Goal: Information Seeking & Learning: Learn about a topic

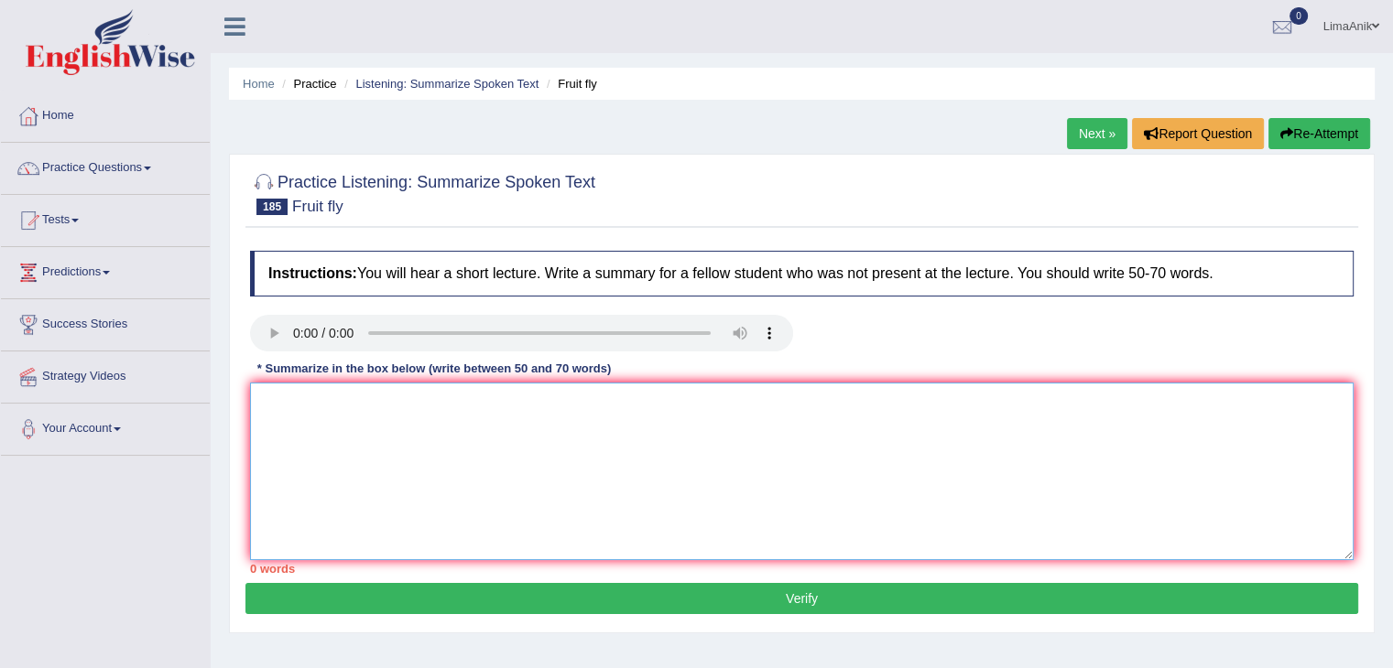
click at [270, 404] on textarea at bounding box center [801, 472] width 1103 height 178
click at [710, 405] on textarea "The lecture discusses in the topic of the fruit fly. In the beginning," at bounding box center [801, 472] width 1103 height 178
click at [695, 415] on textarea "The lecture discusses in the topic of the fruit fly. In the beginning, whrn" at bounding box center [801, 472] width 1103 height 178
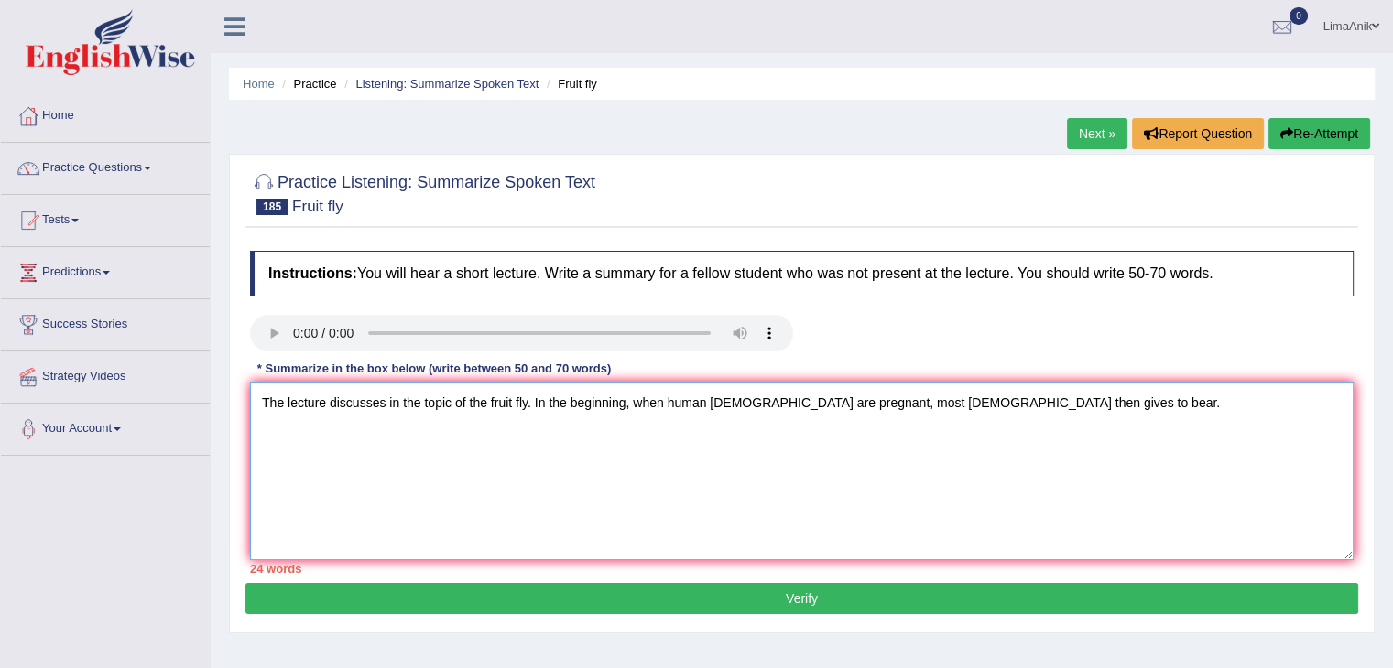
click at [1041, 408] on textarea "The lecture discusses in the topic of the fruit fly. In the beginning, when hum…" at bounding box center [801, 472] width 1103 height 178
click at [971, 408] on textarea "The lecture discusses in the topic of the fruit fly. In the beginning, when hum…" at bounding box center [801, 472] width 1103 height 178
click at [1089, 422] on textarea "The lecture discusses in the topic of the fruit fly. In the beginning, when hum…" at bounding box center [801, 472] width 1103 height 178
click at [1152, 420] on textarea "The lecture discusses in the topic of the fruit fly. In the beginning, when hum…" at bounding box center [801, 472] width 1103 height 178
click at [1210, 401] on textarea "The lecture discusses in the topic of the fruit fly. In the beginning, when hum…" at bounding box center [801, 472] width 1103 height 178
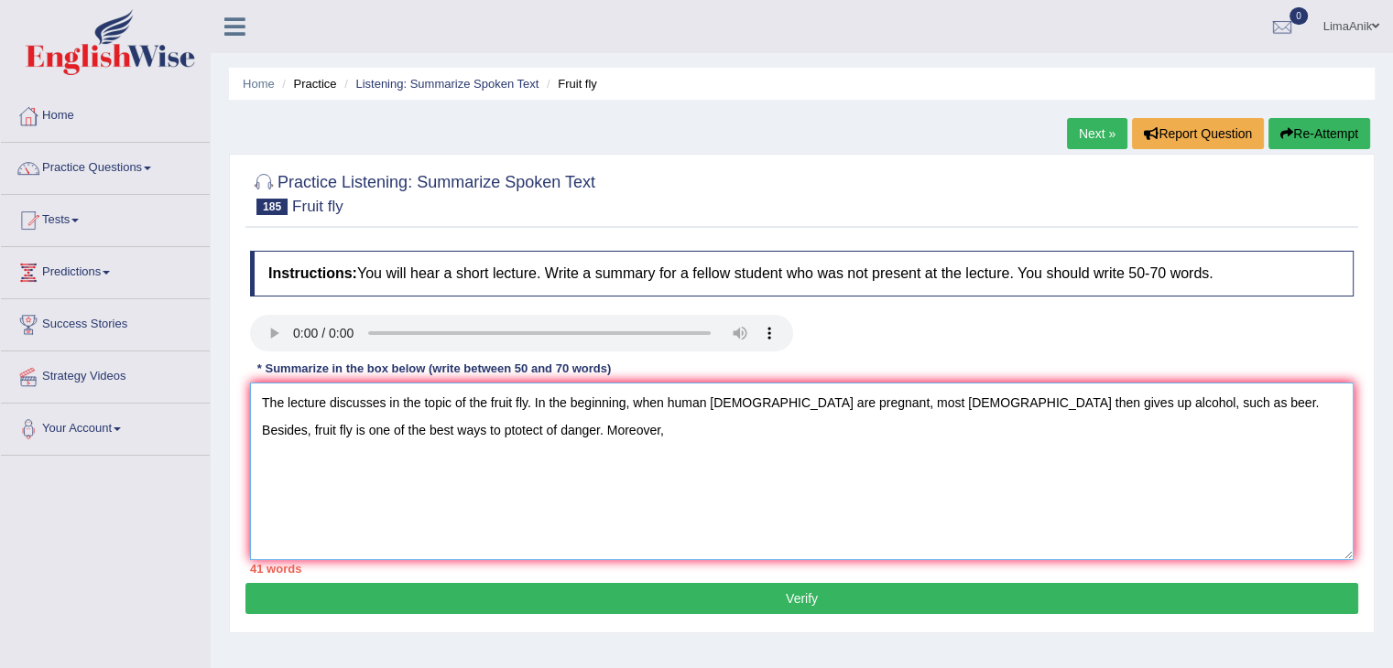
click at [1304, 460] on textarea "The lecture discusses in the topic of the fruit fly. In the beginning, when hum…" at bounding box center [801, 472] width 1103 height 178
click at [1220, 408] on textarea "The lecture discusses in the topic of the fruit fly. In the beginning, when hum…" at bounding box center [801, 472] width 1103 height 178
click at [435, 442] on textarea "The lecture discusses in the topic of the fruit fly. In the beginning, when hum…" at bounding box center [801, 472] width 1103 height 178
click at [332, 435] on textarea "The lecture discusses in the topic of the fruit fly. In the beginning, when hum…" at bounding box center [801, 472] width 1103 height 178
click at [362, 428] on textarea "The lecture discusses in the topic of the fruit fly. In the beginning, when hum…" at bounding box center [801, 472] width 1103 height 178
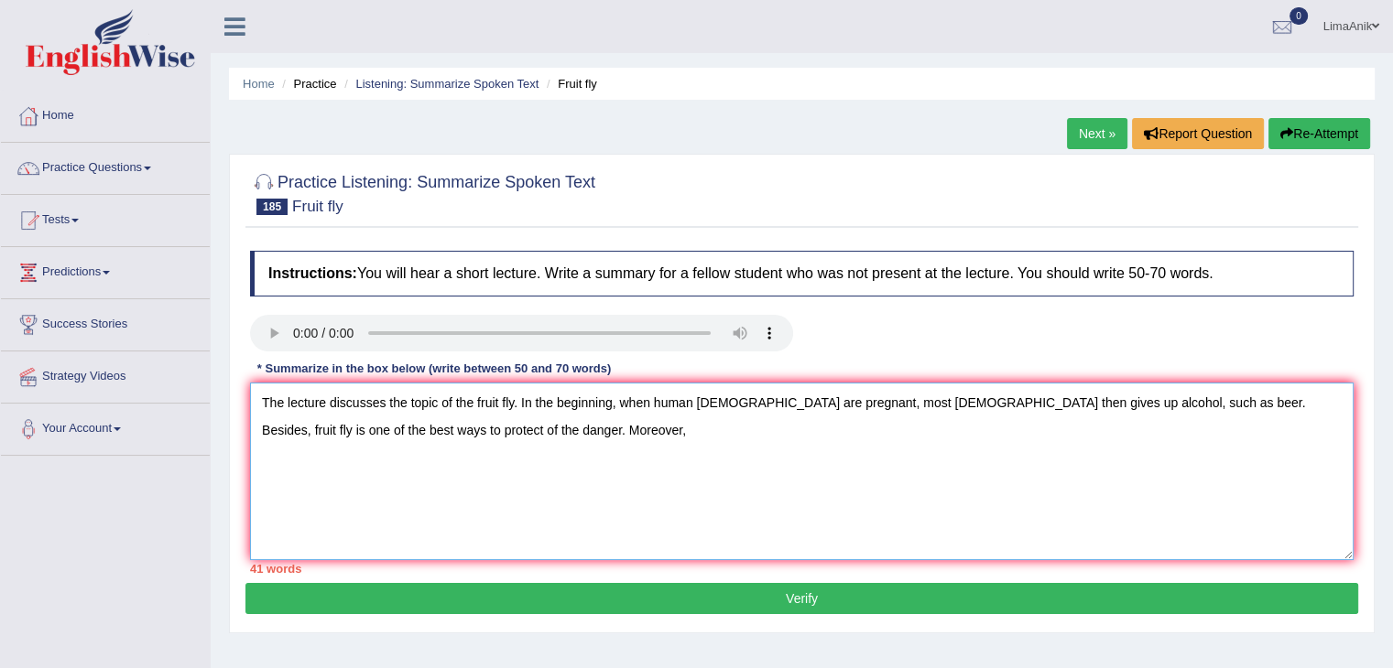
click at [515, 449] on textarea "The lecture discusses the topic of the fruit fly. In the beginning, when human …" at bounding box center [801, 472] width 1103 height 178
click at [308, 422] on textarea "The lecture discusses the topic of the fruit fly. In the beginning, when human …" at bounding box center [801, 472] width 1103 height 178
click at [520, 425] on textarea "The lecture discusses the topic of the fruit fly. In the beginning, when human …" at bounding box center [801, 472] width 1103 height 178
click at [590, 434] on textarea "The lecture discusses the topic of the fruit fly. In the beginning, when human …" at bounding box center [801, 472] width 1103 height 178
click at [634, 444] on textarea "The lecture discusses the topic of the fruit fly. In the beginning, when human …" at bounding box center [801, 472] width 1103 height 178
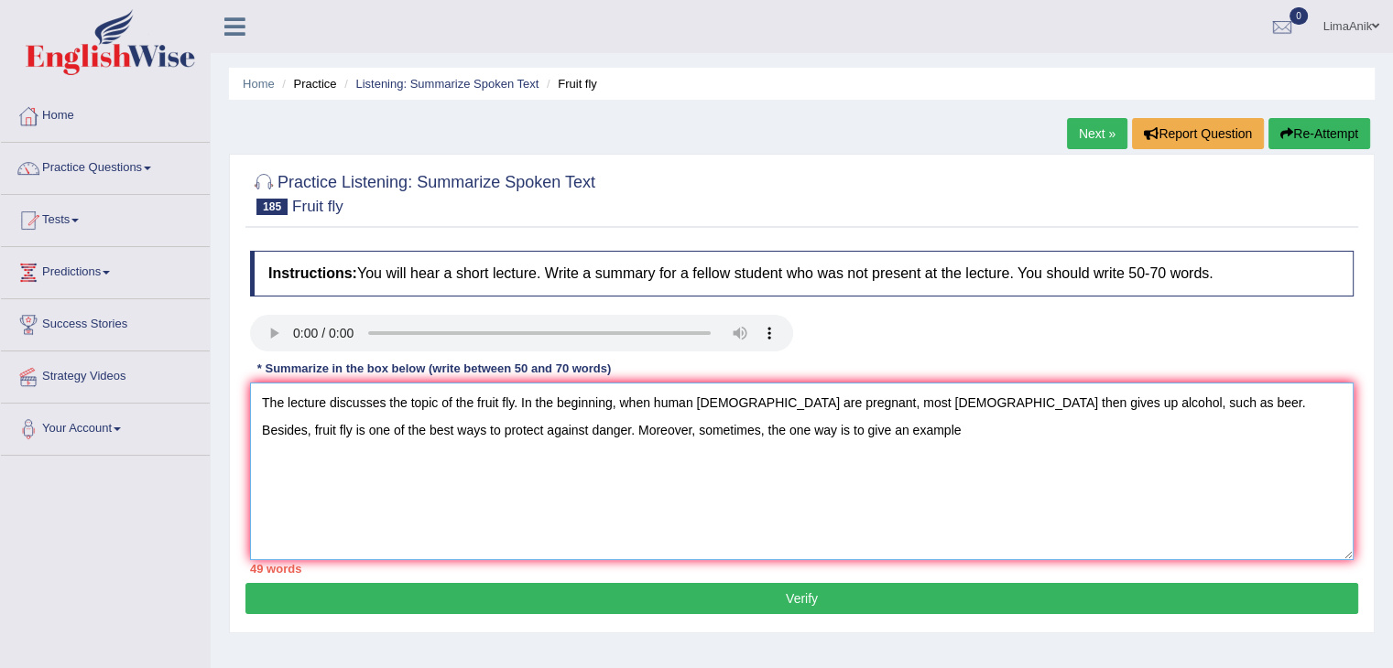
click at [743, 444] on textarea "The lecture discusses the topic of the fruit fly. In the beginning, when human …" at bounding box center [801, 472] width 1103 height 178
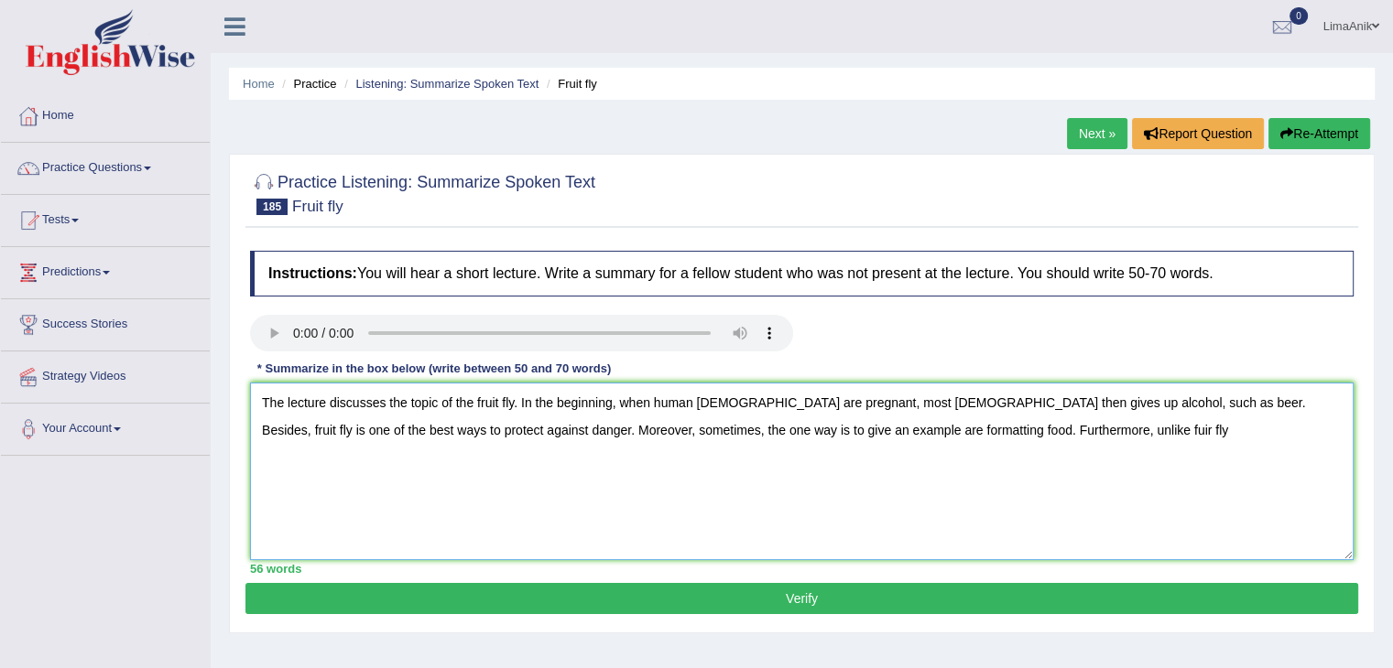
click at [1050, 434] on textarea "The lecture discusses the topic of the fruit fly. In the beginning, when human …" at bounding box center [801, 472] width 1103 height 178
click at [1029, 449] on textarea "The lecture discusses the topic of the fruit fly. In the beginning, when human …" at bounding box center [801, 472] width 1103 height 178
click at [1219, 411] on textarea "The lecture discusses the topic of the fruit fly. In the beginning, when human …" at bounding box center [801, 472] width 1103 height 178
click at [1243, 428] on textarea "The lecture discusses the topic of the fruit fly. In the beginning, when human …" at bounding box center [801, 472] width 1103 height 178
click at [1269, 436] on textarea "The lecture discusses the topic of the fruit fly. In the beginning, when human …" at bounding box center [801, 472] width 1103 height 178
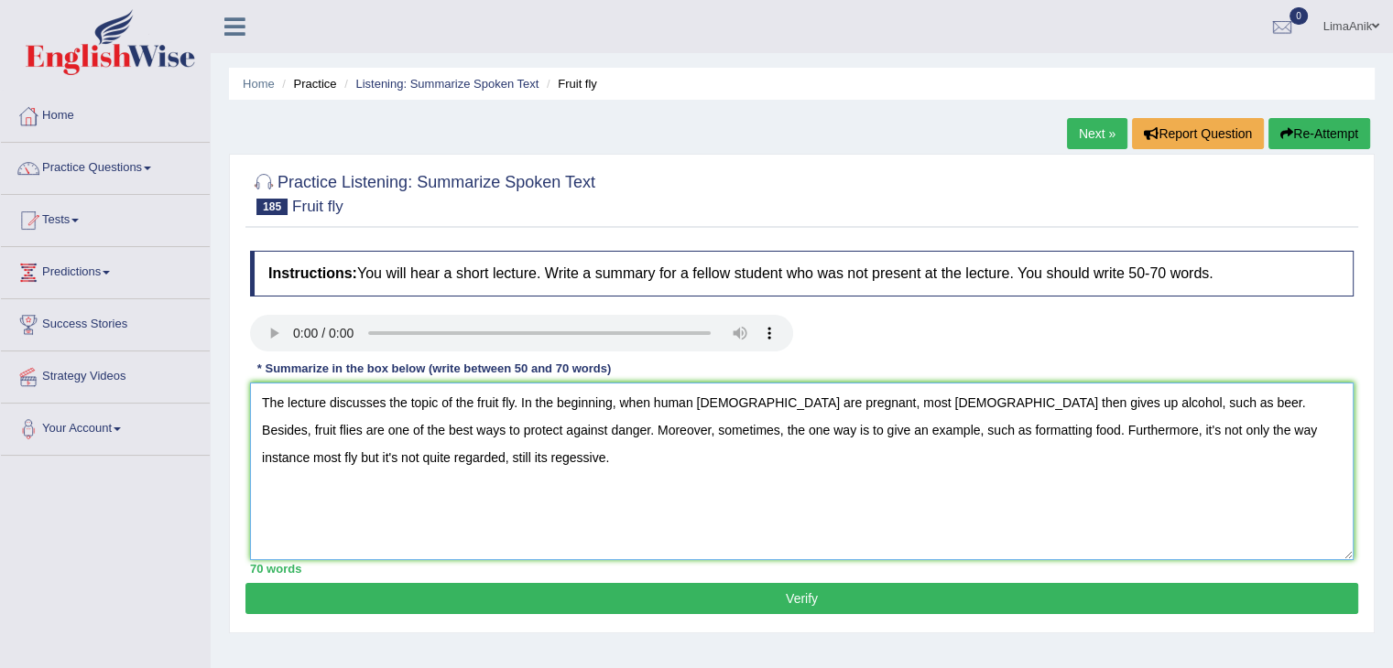
click at [345, 466] on textarea "The lecture discusses the topic of the fruit fly. In the beginning, when human …" at bounding box center [801, 472] width 1103 height 178
click at [462, 473] on textarea "The lecture discusses the topic of the fruit fly. In the beginning, when human …" at bounding box center [801, 472] width 1103 height 178
click at [483, 471] on textarea "The lecture discusses the topic of the fruit fly. In the beginning, when human …" at bounding box center [801, 472] width 1103 height 178
click at [359, 456] on textarea "The lecture discusses the topic of the fruit fly. In the beginning, when human …" at bounding box center [801, 472] width 1103 height 178
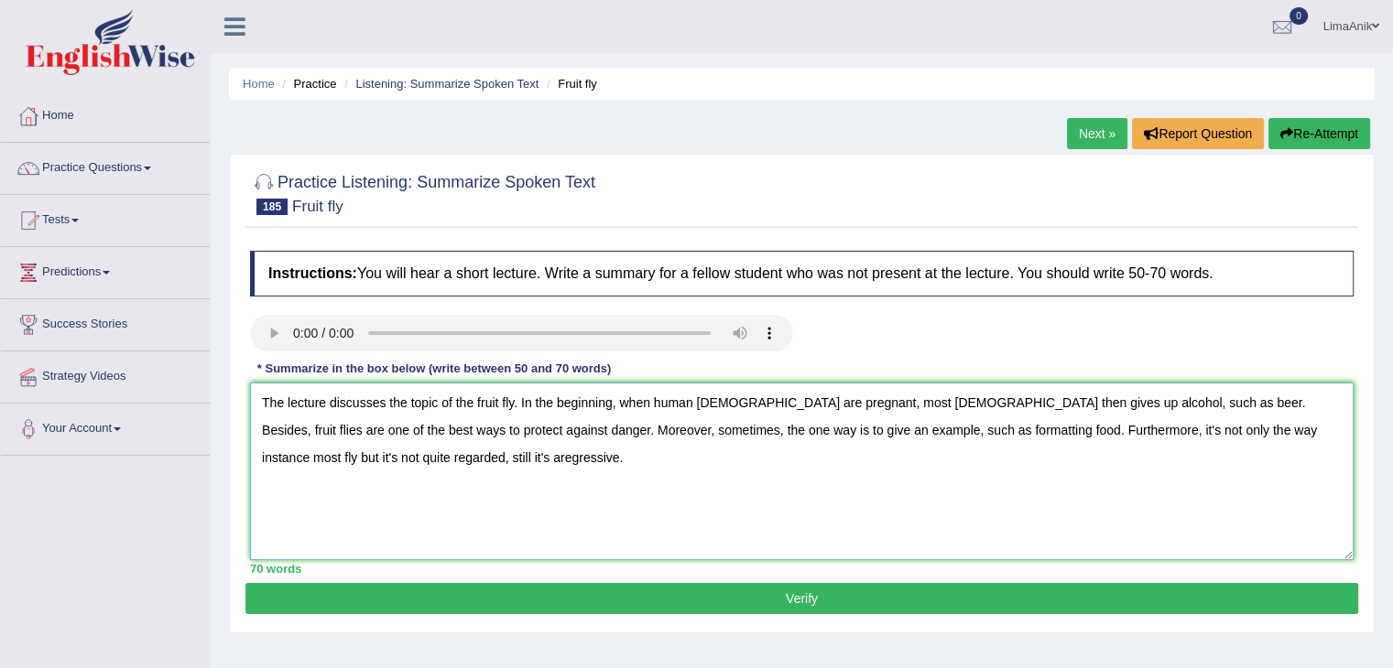
click at [530, 476] on textarea "The lecture discusses the topic of the fruit fly. In the beginning, when human …" at bounding box center [801, 472] width 1103 height 178
click at [394, 451] on textarea "The lecture discusses the topic of the fruit fly. In the beginning, when human …" at bounding box center [801, 472] width 1103 height 178
type textarea "The lecture discusses the topic of the fruit fly. In the beginning, when human …"
click at [475, 453] on textarea "The lecture discusses the topic of the fruit fly. In the beginning, when human …" at bounding box center [801, 472] width 1103 height 178
click at [757, 602] on button "Verify" at bounding box center [801, 598] width 1112 height 31
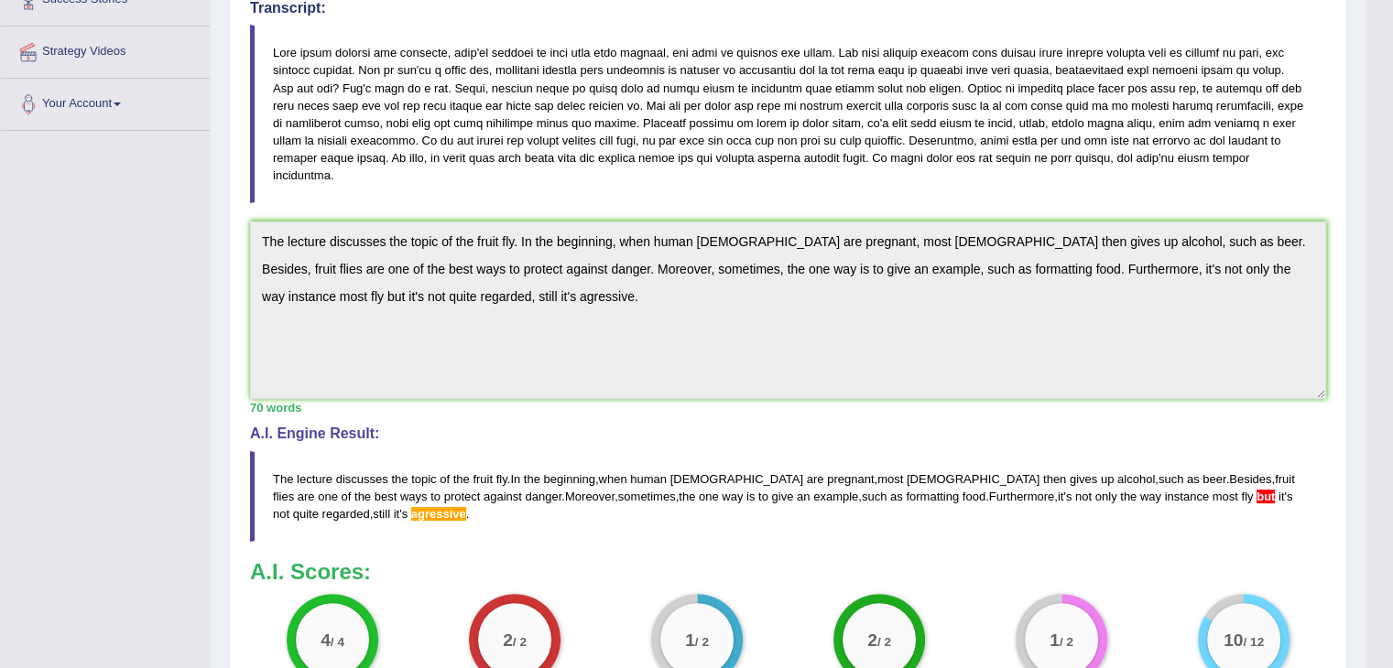
scroll to position [348, 0]
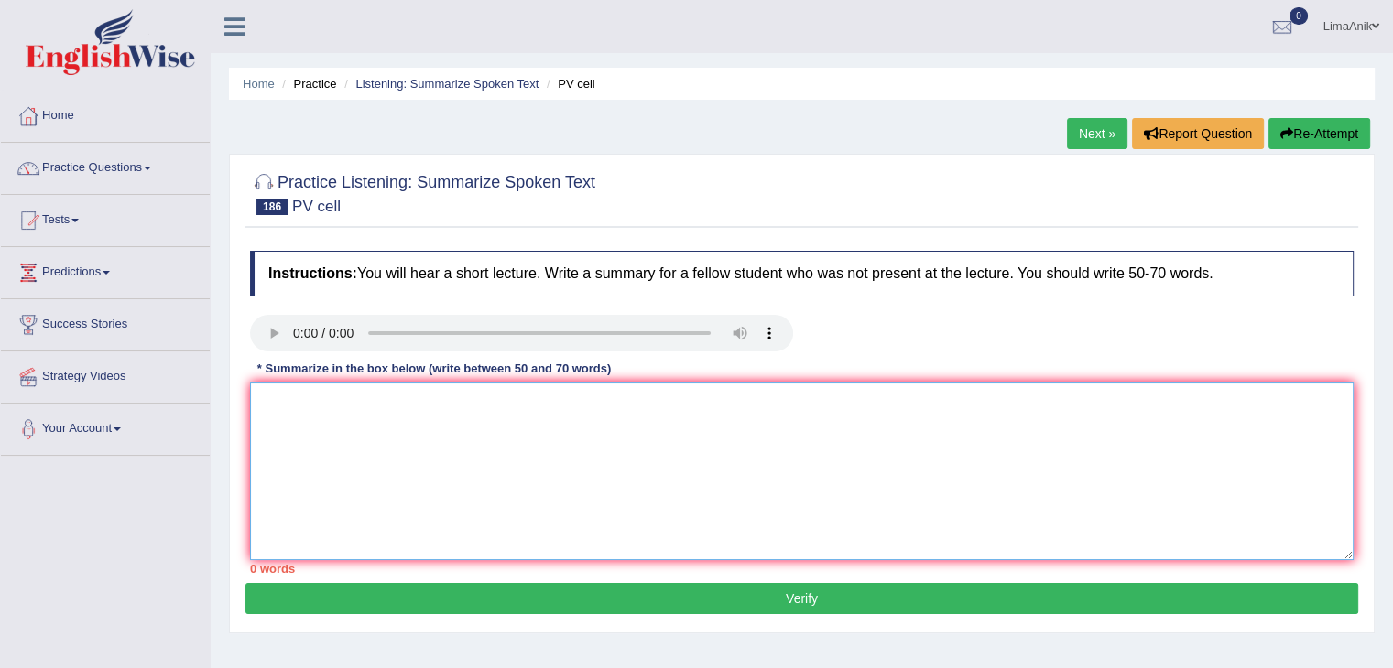
click at [288, 404] on textarea at bounding box center [801, 472] width 1103 height 178
click at [703, 422] on textarea "The lecture discusses that electricity is the physisical flow of electrons." at bounding box center [801, 472] width 1103 height 178
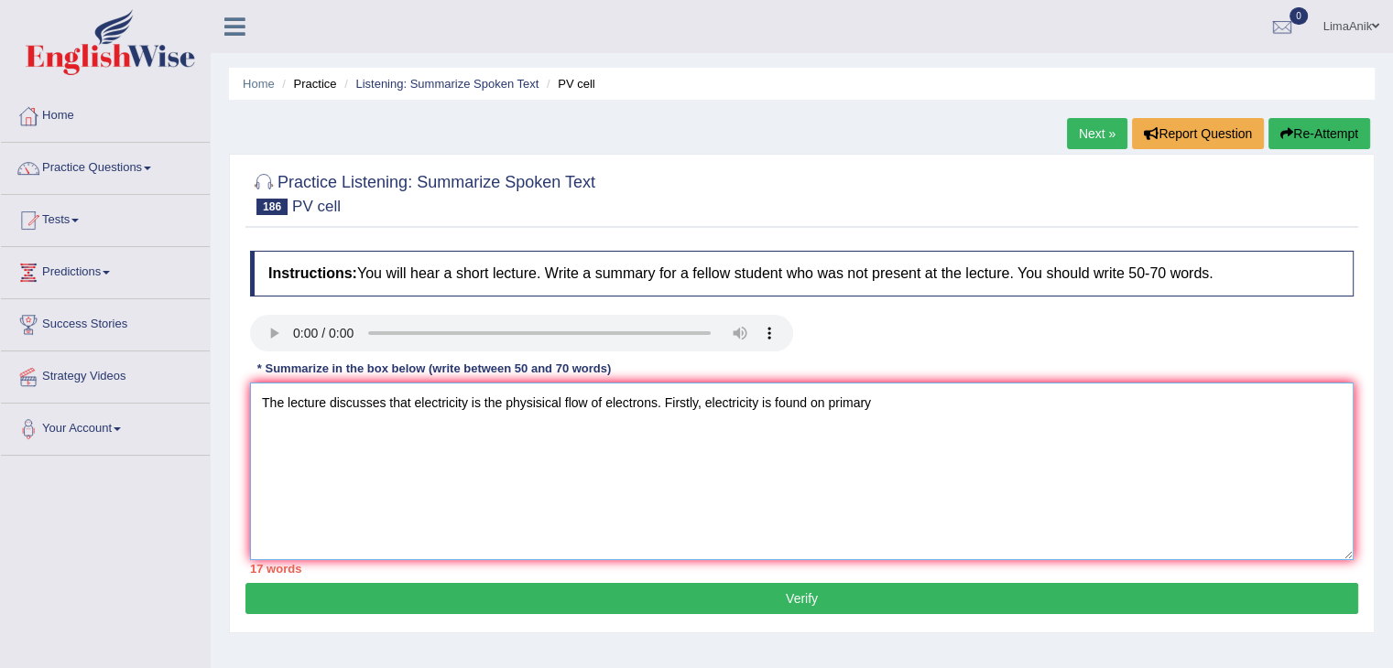
click at [918, 428] on textarea "The lecture discusses that electricity is the physisical flow of electrons. Fir…" at bounding box center [801, 472] width 1103 height 178
click at [774, 403] on textarea "The lecture discusses that electricity is the physisical flow of electrons. Fir…" at bounding box center [801, 472] width 1103 height 178
click at [941, 413] on textarea "The lecture discusses that electricity is the physisical flow of electrons. Fir…" at bounding box center [801, 472] width 1103 height 178
click at [926, 406] on textarea "The lecture discusses that electricity is the physisical flow of electrons. Fir…" at bounding box center [801, 472] width 1103 height 178
click at [998, 405] on textarea "The lecture discusses that electricity is the physisical flow of electrons. Fir…" at bounding box center [801, 472] width 1103 height 178
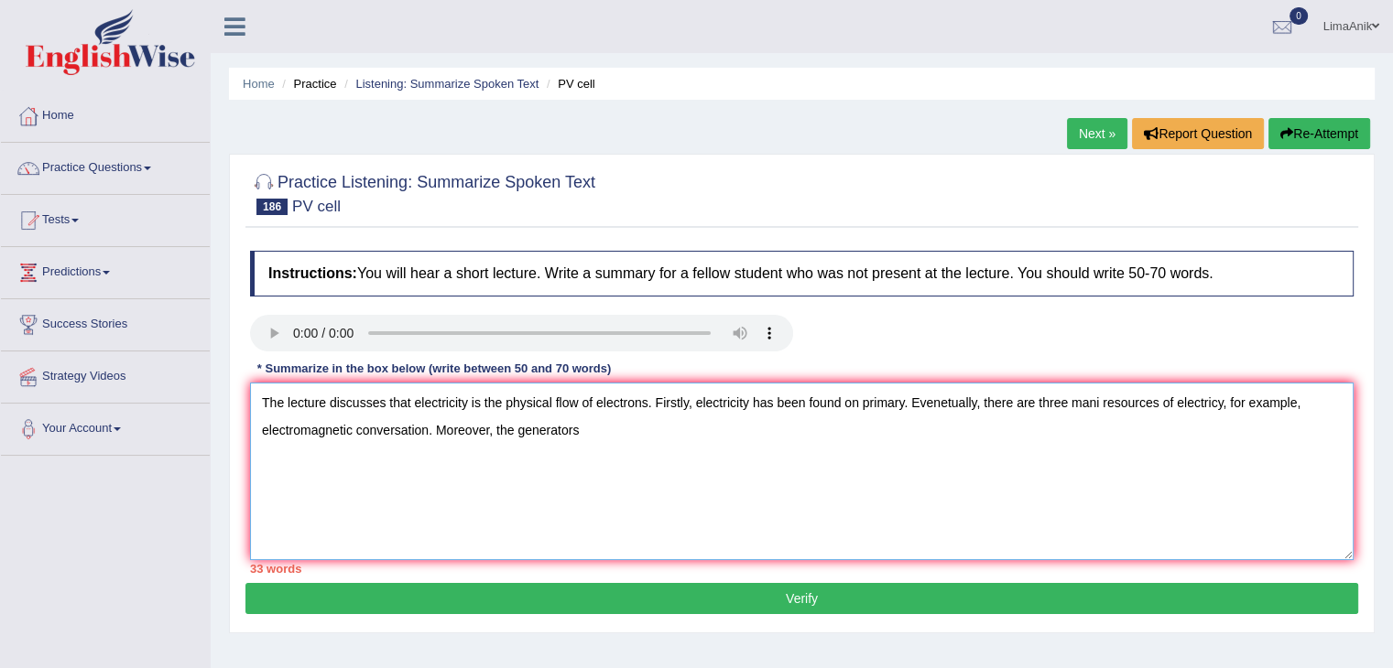
click at [613, 451] on textarea "The lecture discusses that electricity is the physical flow of electrons. First…" at bounding box center [801, 472] width 1103 height 178
click at [732, 422] on textarea "The lecture discusses that electricity is the physical flow of electrons. First…" at bounding box center [801, 472] width 1103 height 178
click at [776, 447] on textarea "The lecture discusses that electricity is the physical flow of electrons. First…" at bounding box center [801, 472] width 1103 height 178
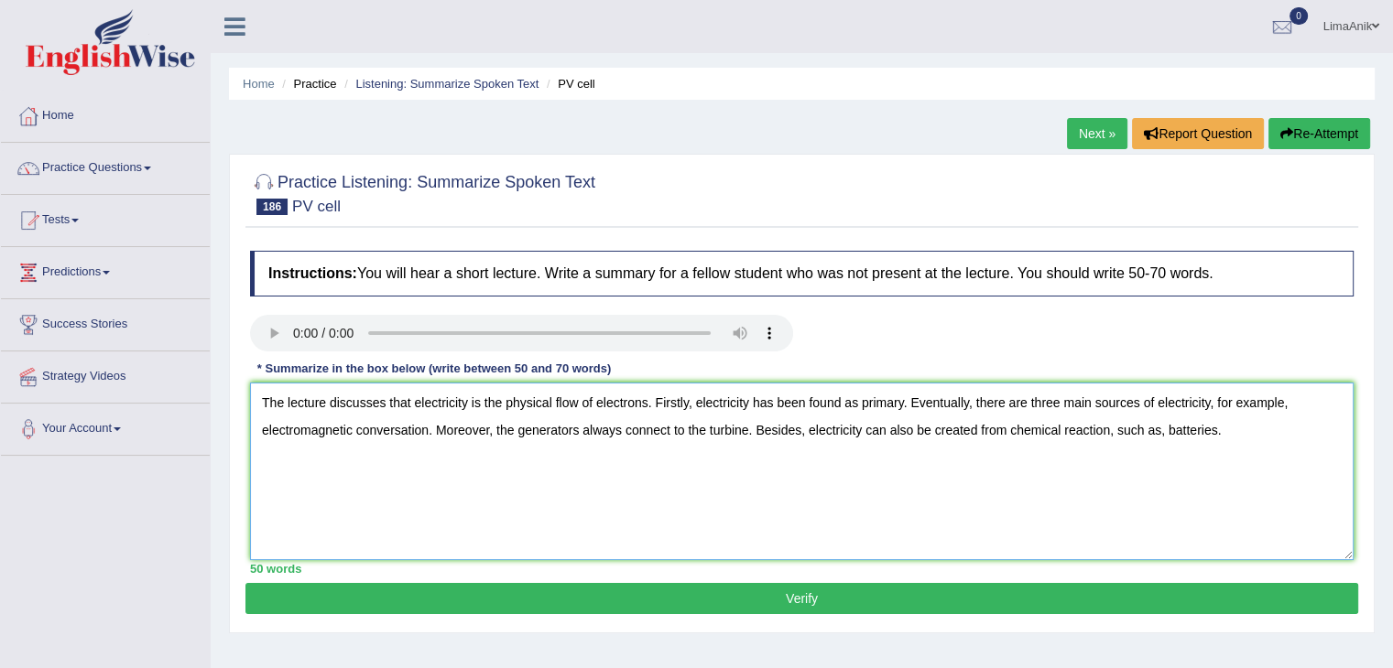
click at [1252, 420] on textarea "The lecture discusses that electricity is the physical flow of electrons. First…" at bounding box center [801, 472] width 1103 height 178
click at [1260, 448] on textarea "The lecture discusses that electricity is the physical flow of electrons. First…" at bounding box center [801, 472] width 1103 height 178
click at [508, 472] on textarea "The lecture discusses that electricity is the physical flow of electrons. First…" at bounding box center [801, 472] width 1103 height 178
click at [630, 455] on textarea "The lecture discusses that electricity is the physical flow of electrons. First…" at bounding box center [801, 472] width 1103 height 178
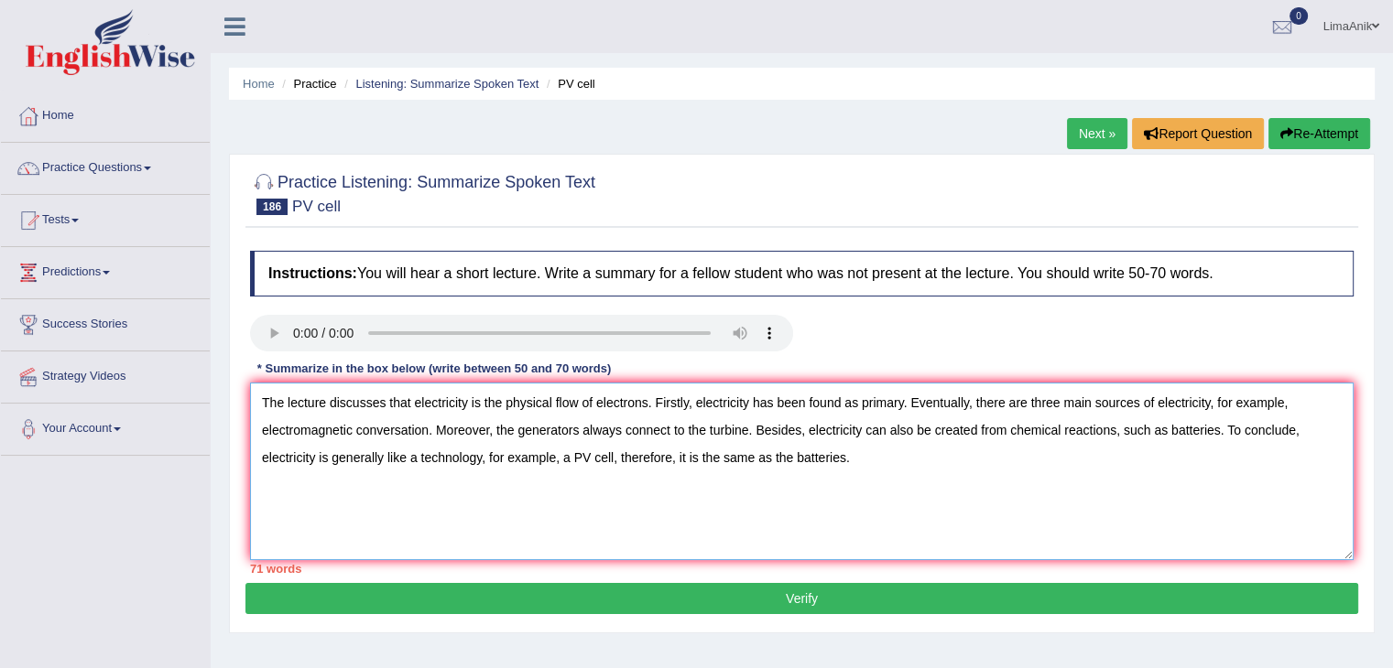
click at [865, 475] on textarea "The lecture discusses that electricity is the physical flow of electrons. First…" at bounding box center [801, 472] width 1103 height 178
click at [1166, 437] on textarea "The lecture discusses that electricity is the physical flow of electrons. First…" at bounding box center [801, 472] width 1103 height 178
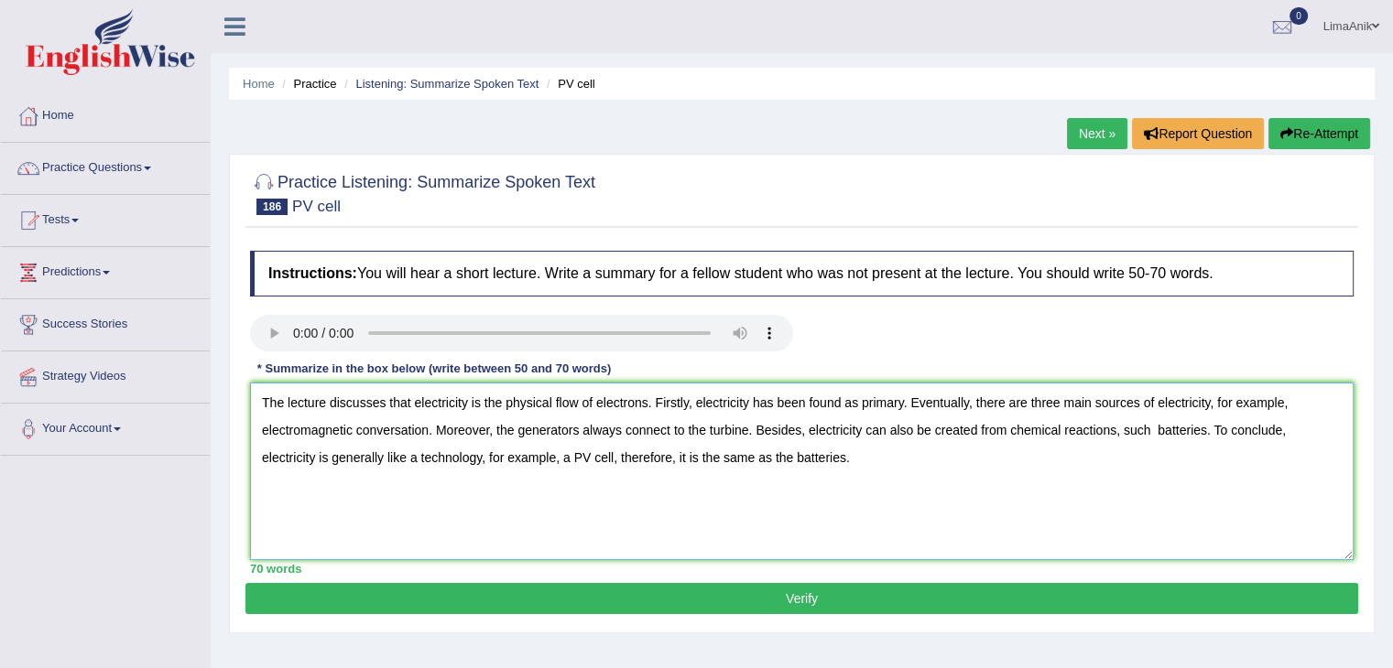
click at [1156, 430] on textarea "The lecture discusses that electricity is the physical flow of electrons. First…" at bounding box center [801, 472] width 1103 height 178
click at [1080, 501] on textarea "The lecture discusses that electricity is the physical flow of electrons. First…" at bounding box center [801, 472] width 1103 height 178
click at [1112, 433] on textarea "The lecture discusses that electricity is the physical flow of electrons. First…" at bounding box center [801, 472] width 1103 height 178
click at [1220, 496] on textarea "The lecture discusses that electricity is the physical flow of electrons. First…" at bounding box center [801, 472] width 1103 height 178
click at [799, 457] on textarea "The lecture discusses that electricity is the physical flow of electrons. First…" at bounding box center [801, 472] width 1103 height 178
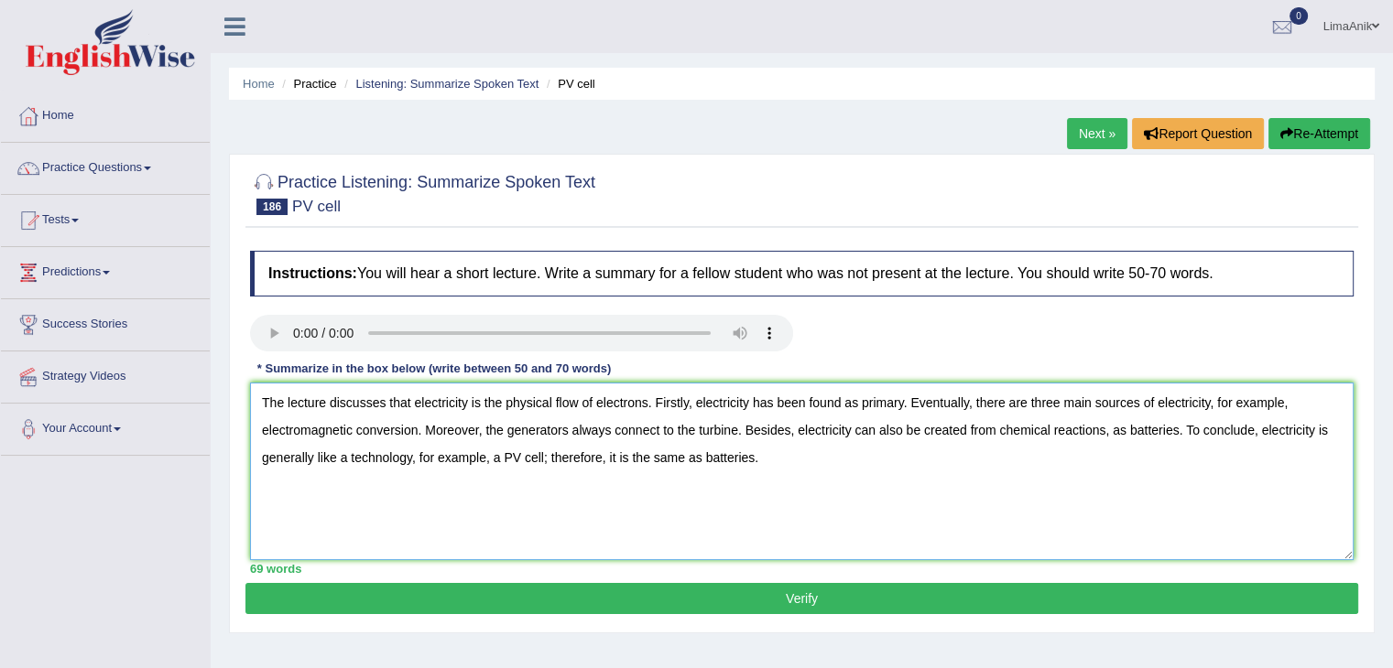
type textarea "The lecture discusses that electricity is the physical flow of electrons. First…"
click at [762, 587] on button "Verify" at bounding box center [801, 598] width 1112 height 31
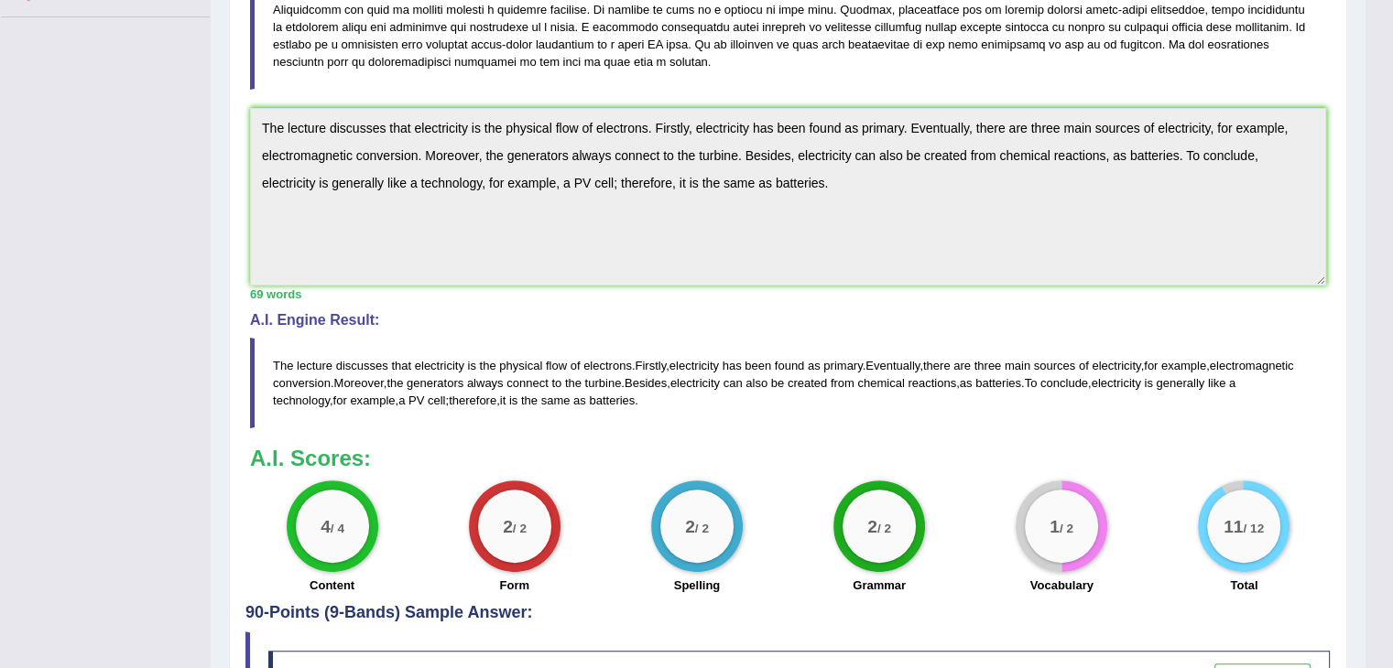
scroll to position [445, 0]
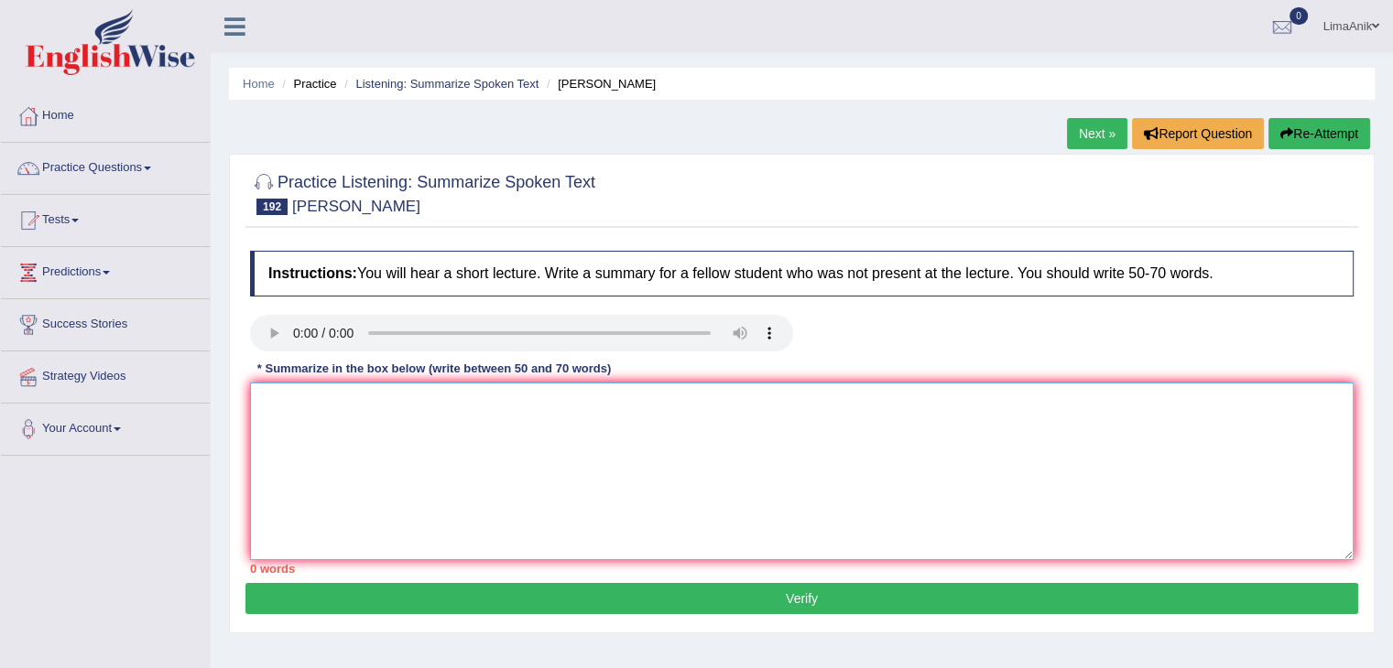
click at [313, 385] on textarea at bounding box center [801, 472] width 1103 height 178
click at [517, 418] on textarea "The lecture discusses that researchers" at bounding box center [801, 472] width 1103 height 178
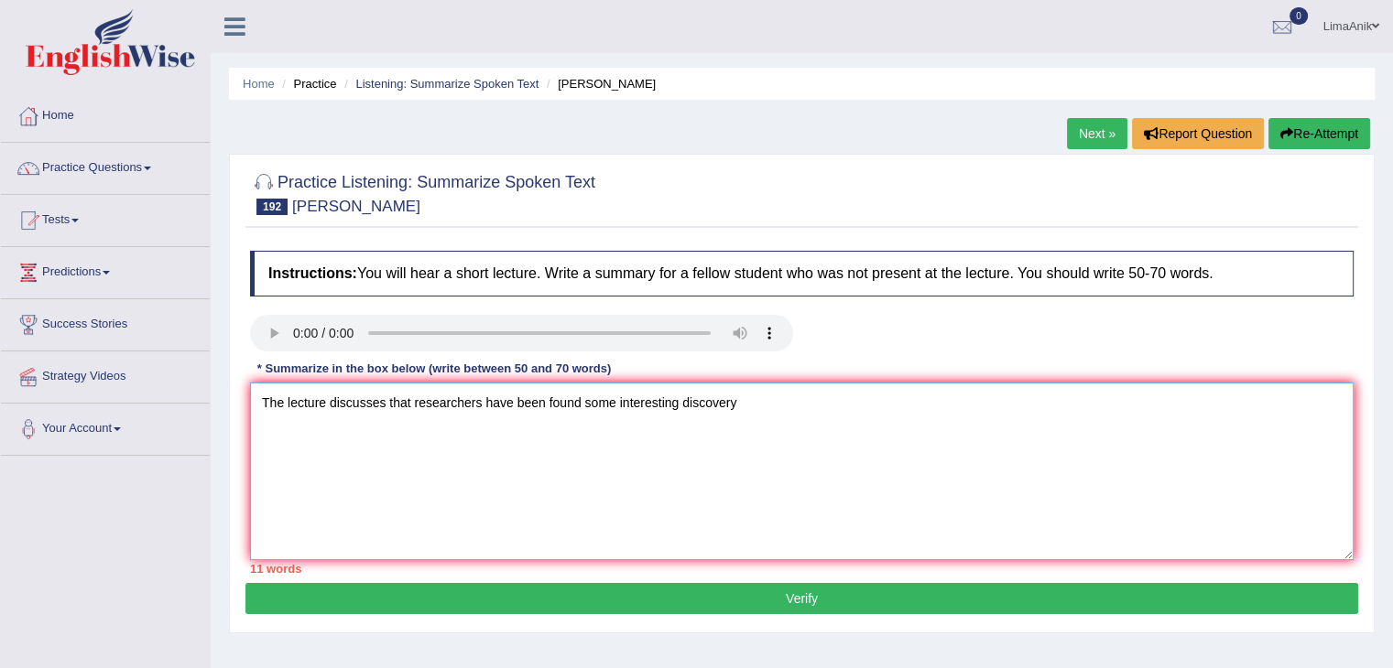
click at [546, 409] on textarea "The lecture discusses that researchers have been found some interesting discove…" at bounding box center [801, 472] width 1103 height 178
click at [846, 407] on textarea "The lecture discusses that researchers have made some interesting discoveries a…" at bounding box center [801, 472] width 1103 height 178
click at [841, 404] on textarea "The lecture discusses that researchers have made some interesting discoveries a…" at bounding box center [801, 472] width 1103 height 178
click at [1099, 450] on textarea "The lecture discusses that researchers have made some interesting discoveries a…" at bounding box center [801, 472] width 1103 height 178
click at [946, 402] on textarea "The lecture discusses that researchers have made some interesting discoveries a…" at bounding box center [801, 472] width 1103 height 178
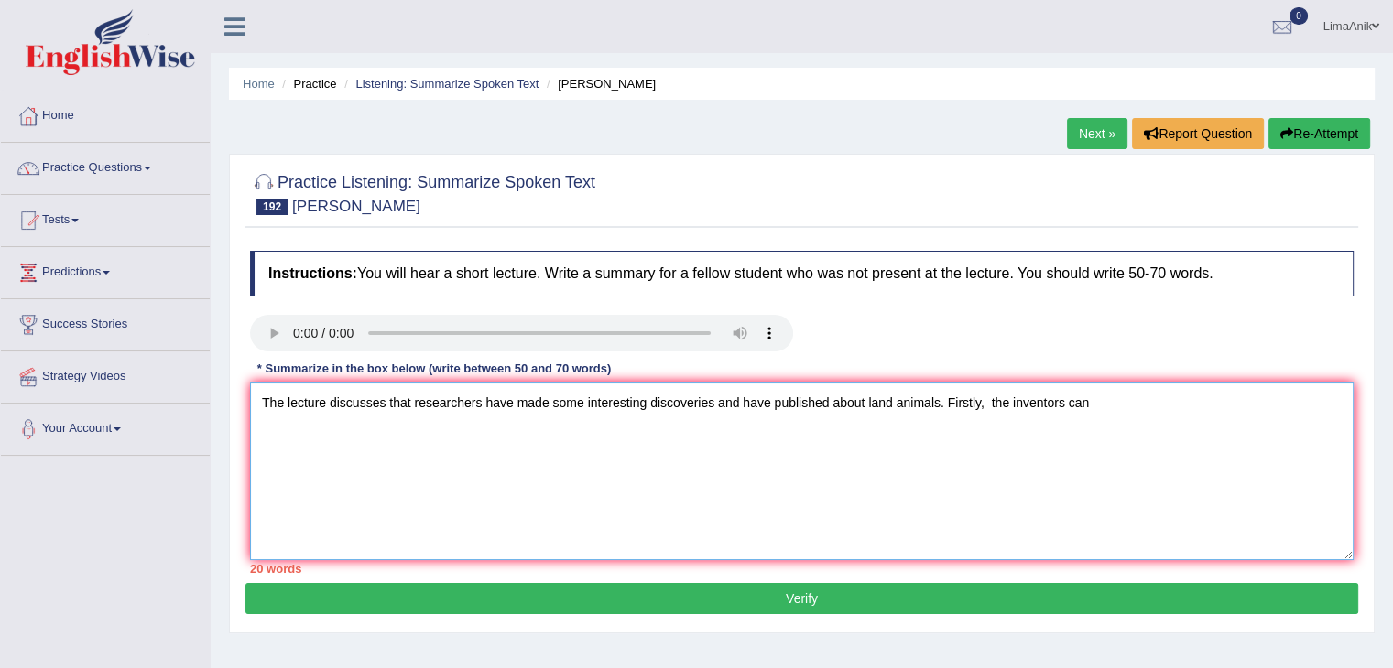
click at [1127, 422] on textarea "The lecture discusses that researchers have made some interesting discoveries a…" at bounding box center [801, 472] width 1103 height 178
click at [1173, 426] on textarea "The lecture discusses that researchers have made some interesting discoveries a…" at bounding box center [801, 472] width 1103 height 178
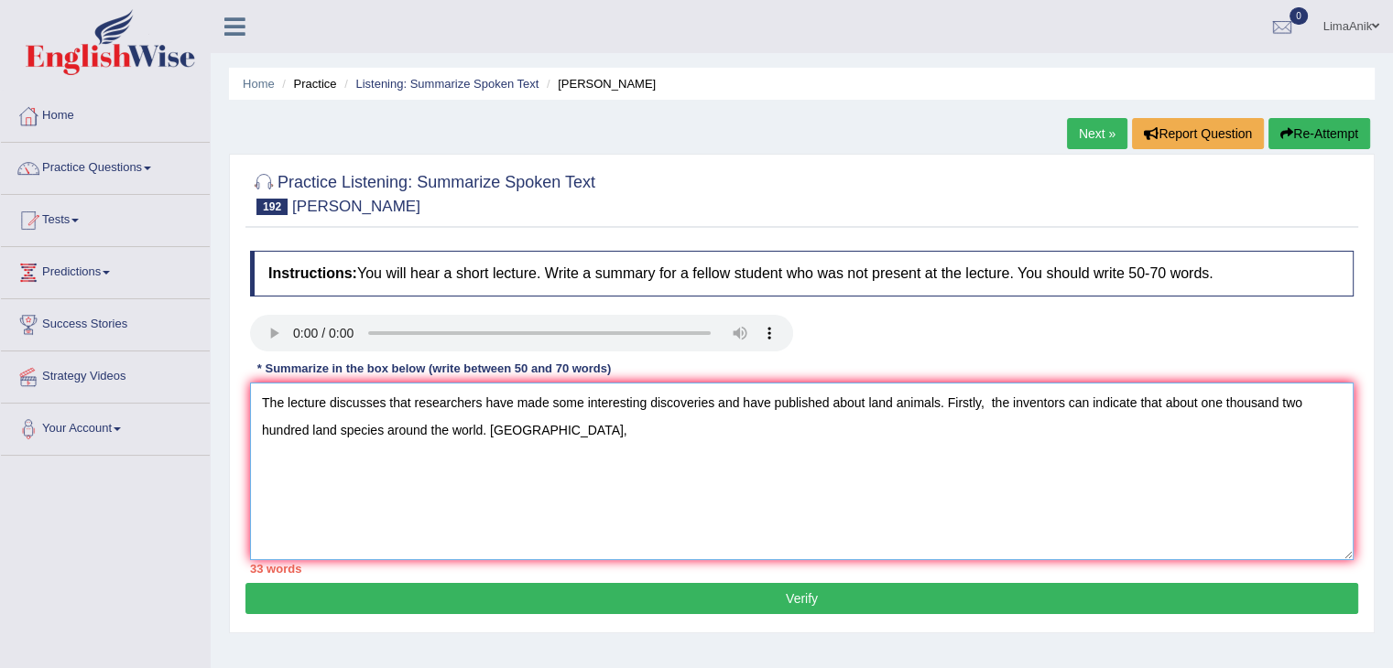
click at [591, 439] on textarea "The lecture discusses that researchers have made some interesting discoveries a…" at bounding box center [801, 472] width 1103 height 178
click at [601, 426] on textarea "The lecture discusses that researchers have made some interesting discoveries a…" at bounding box center [801, 472] width 1103 height 178
click at [423, 433] on textarea "The lecture discusses that researchers have made some interesting discoveries a…" at bounding box center [801, 472] width 1103 height 178
click at [711, 429] on textarea "The lecture discusses that researchers have made some interesting discoveries a…" at bounding box center [801, 472] width 1103 height 178
click at [427, 435] on textarea "The lecture discusses that researchers have made some interesting discoveries a…" at bounding box center [801, 472] width 1103 height 178
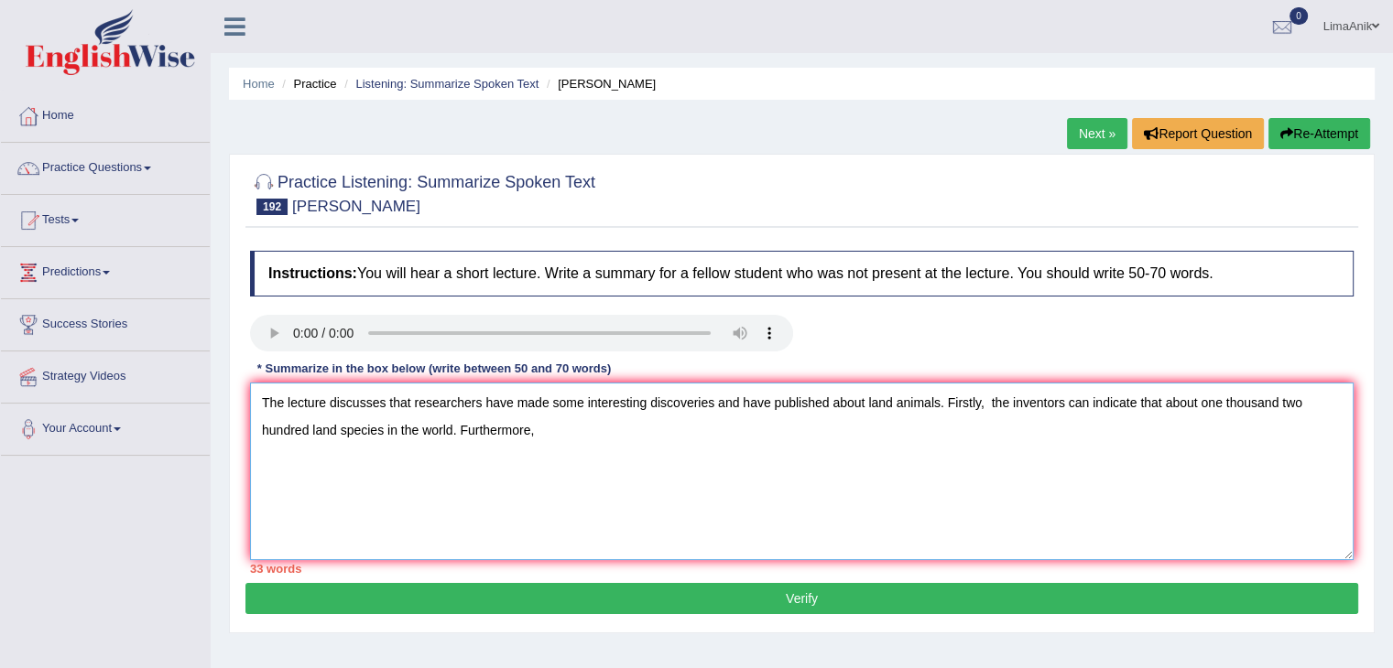
click at [530, 440] on textarea "The lecture discusses that researchers have made some interesting discoveries a…" at bounding box center [801, 472] width 1103 height 178
click at [538, 440] on textarea "The lecture discusses that researchers have made some interesting discoveries a…" at bounding box center [801, 472] width 1103 height 178
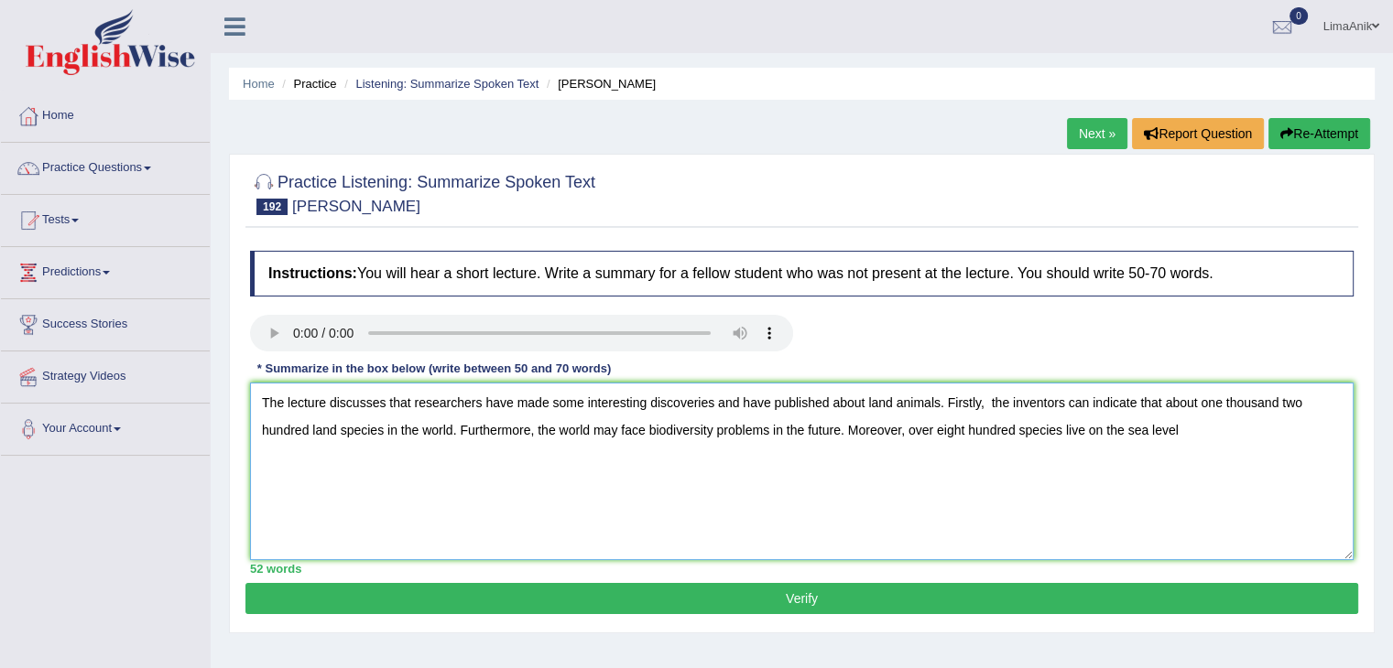
click at [1190, 439] on textarea "The lecture discusses that researchers have made some interesting discoveries a…" at bounding box center [801, 472] width 1103 height 178
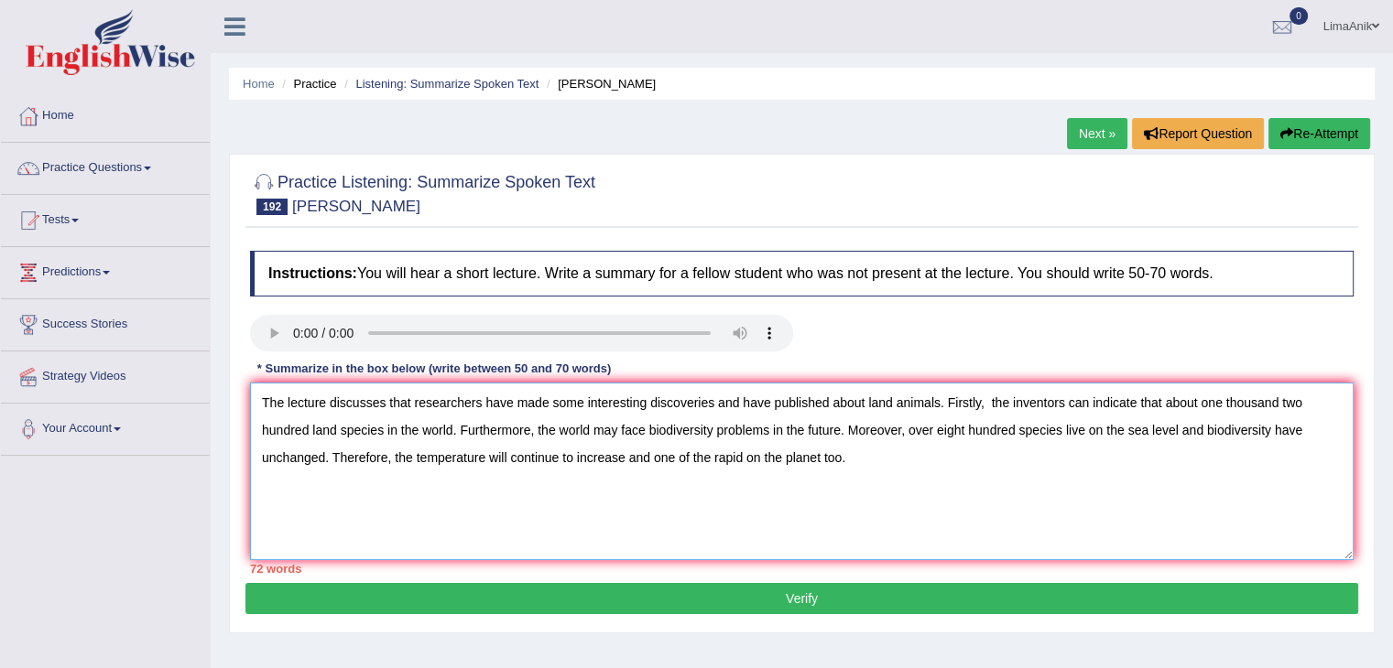
click at [853, 477] on textarea "The lecture discusses that researchers have made some interesting discoveries a…" at bounding box center [801, 472] width 1103 height 178
click at [577, 464] on textarea "The lecture discusses that researchers have made some interesting discoveries a…" at bounding box center [801, 472] width 1103 height 178
click at [570, 461] on textarea "The lecture discusses that researchers have made some interesting discoveries a…" at bounding box center [801, 472] width 1103 height 178
click at [514, 455] on textarea "The lecture discusses that researchers have made some interesting discoveries a…" at bounding box center [801, 472] width 1103 height 178
click at [558, 464] on textarea "The lecture discusses that researchers have made some interesting discoveries a…" at bounding box center [801, 472] width 1103 height 178
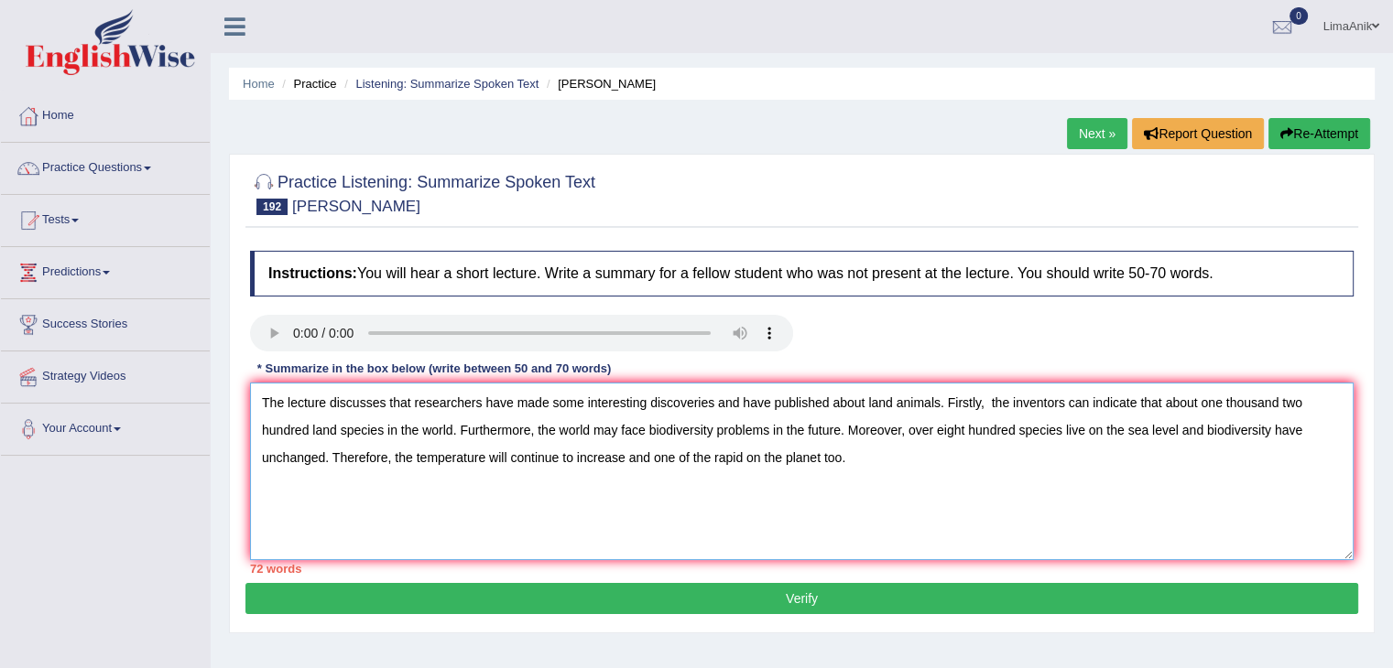
click at [615, 466] on textarea "The lecture discusses that researchers have made some interesting discoveries a…" at bounding box center [801, 472] width 1103 height 178
click at [660, 515] on textarea "The lecture discusses that researchers have made some interesting discoveries a…" at bounding box center [801, 472] width 1103 height 178
click at [1300, 437] on textarea "The lecture discusses that researchers have made some interesting discoveries a…" at bounding box center [801, 472] width 1103 height 178
click at [1296, 472] on textarea "The lecture discusses that researchers have made some interesting discoveries a…" at bounding box center [801, 472] width 1103 height 178
click at [395, 432] on textarea "The lecture discusses that researchers have made some interesting discoveries a…" at bounding box center [801, 472] width 1103 height 178
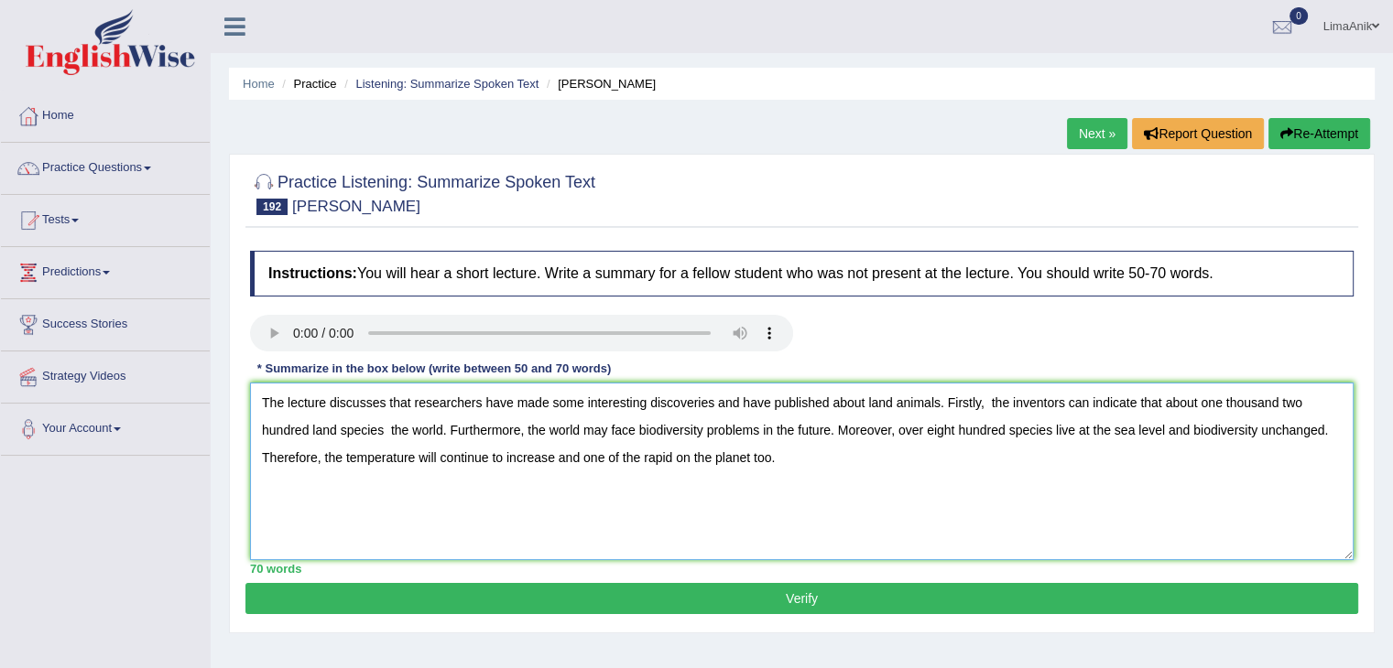
click at [440, 431] on textarea "The lecture discusses that researchers have made some interesting discoveries a…" at bounding box center [801, 472] width 1103 height 178
click at [390, 432] on textarea "The lecture discusses that researchers have made some interesting discoveries a…" at bounding box center [801, 472] width 1103 height 178
click at [472, 496] on textarea "The lecture discusses that researchers have made some interesting discoveries a…" at bounding box center [801, 472] width 1103 height 178
click at [880, 490] on textarea "The lecture discusses that researchers have made some interesting discoveries a…" at bounding box center [801, 472] width 1103 height 178
click at [548, 407] on textarea "The lecture discusses that researchers have made some interesting discoveries a…" at bounding box center [801, 472] width 1103 height 178
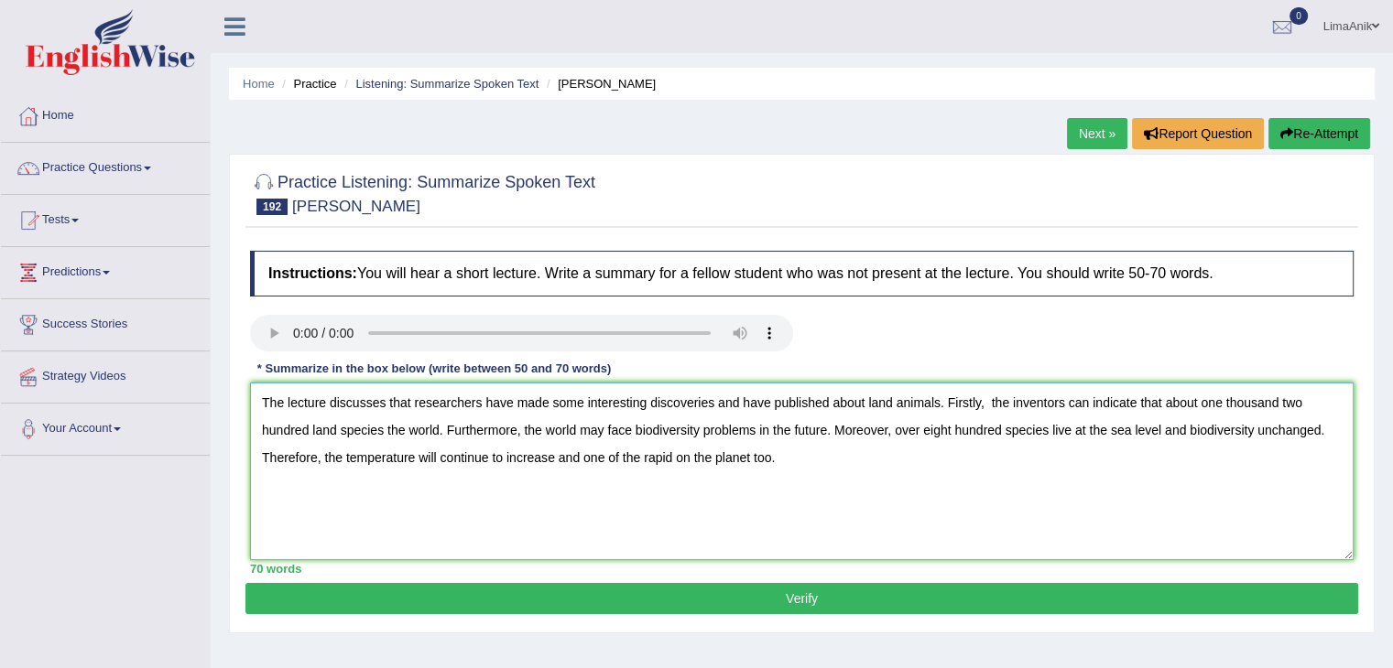
click at [548, 407] on textarea "The lecture discusses that researchers have made some interesting discoveries a…" at bounding box center [801, 472] width 1103 height 178
click at [618, 512] on textarea "The lecture discusses that researchers have made some interesting discoveries a…" at bounding box center [801, 472] width 1103 height 178
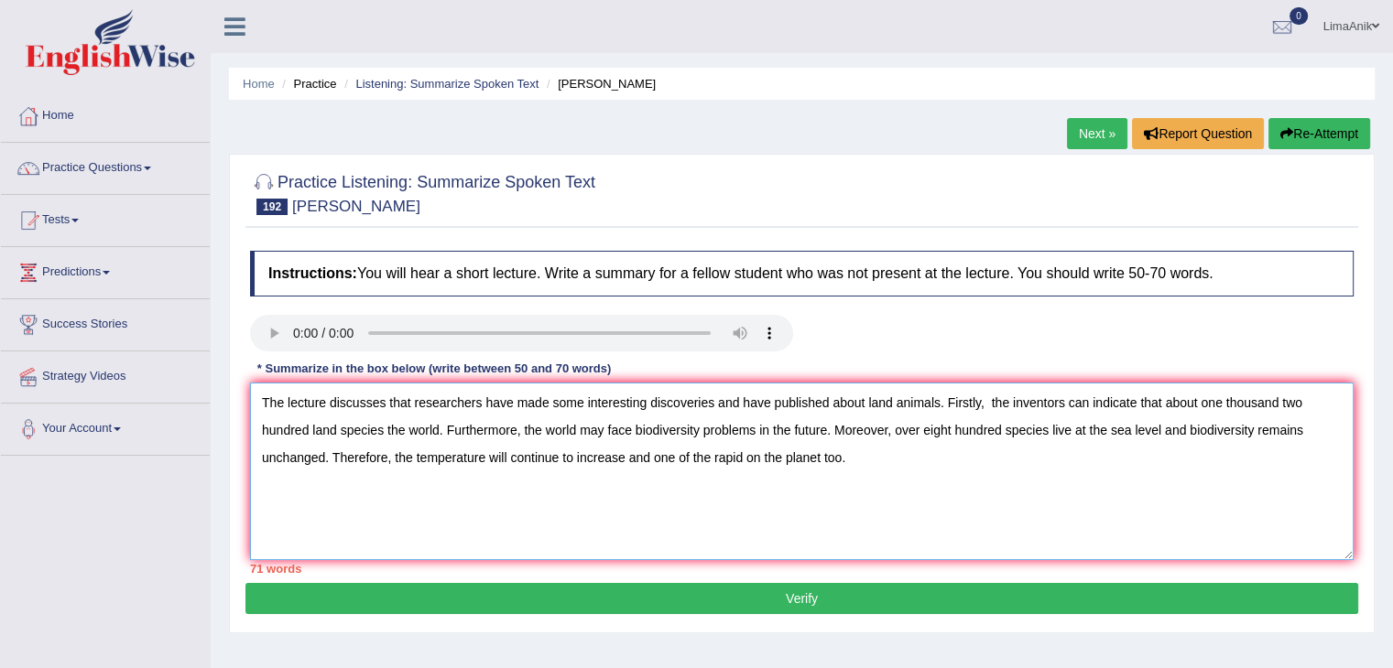
click at [1185, 426] on textarea "The lecture discusses that researchers have made some interesting discoveries a…" at bounding box center [801, 472] width 1103 height 178
click at [823, 433] on textarea "The lecture discusses that researchers have made some interesting discoveries a…" at bounding box center [801, 472] width 1103 height 178
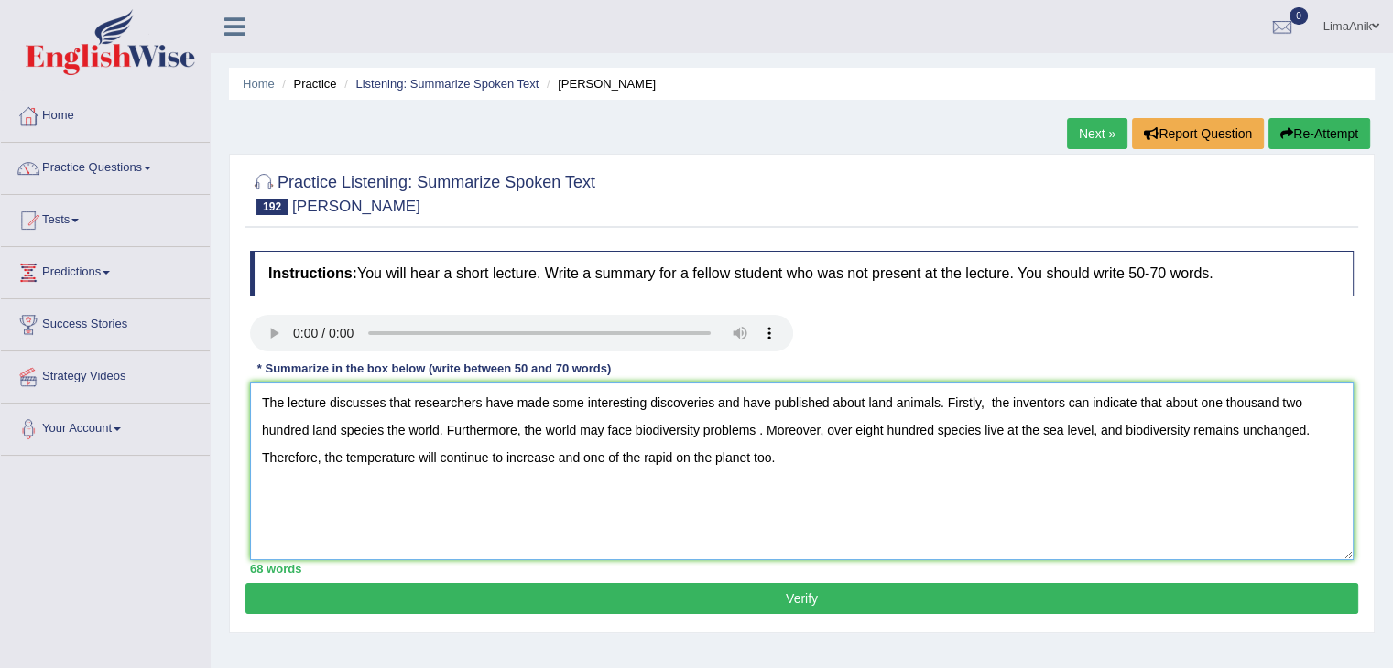
click at [797, 456] on textarea "The lecture discusses that researchers have made some interesting discoveries a…" at bounding box center [801, 472] width 1103 height 178
click at [767, 435] on textarea "The lecture discusses that researchers have made some interesting discoveries a…" at bounding box center [801, 472] width 1103 height 178
click at [881, 514] on textarea "The lecture discusses that researchers have made some interesting discoveries a…" at bounding box center [801, 472] width 1103 height 178
type textarea "The lecture discusses that researchers have made some interesting discoveries a…"
click at [778, 590] on button "Verify" at bounding box center [801, 598] width 1112 height 31
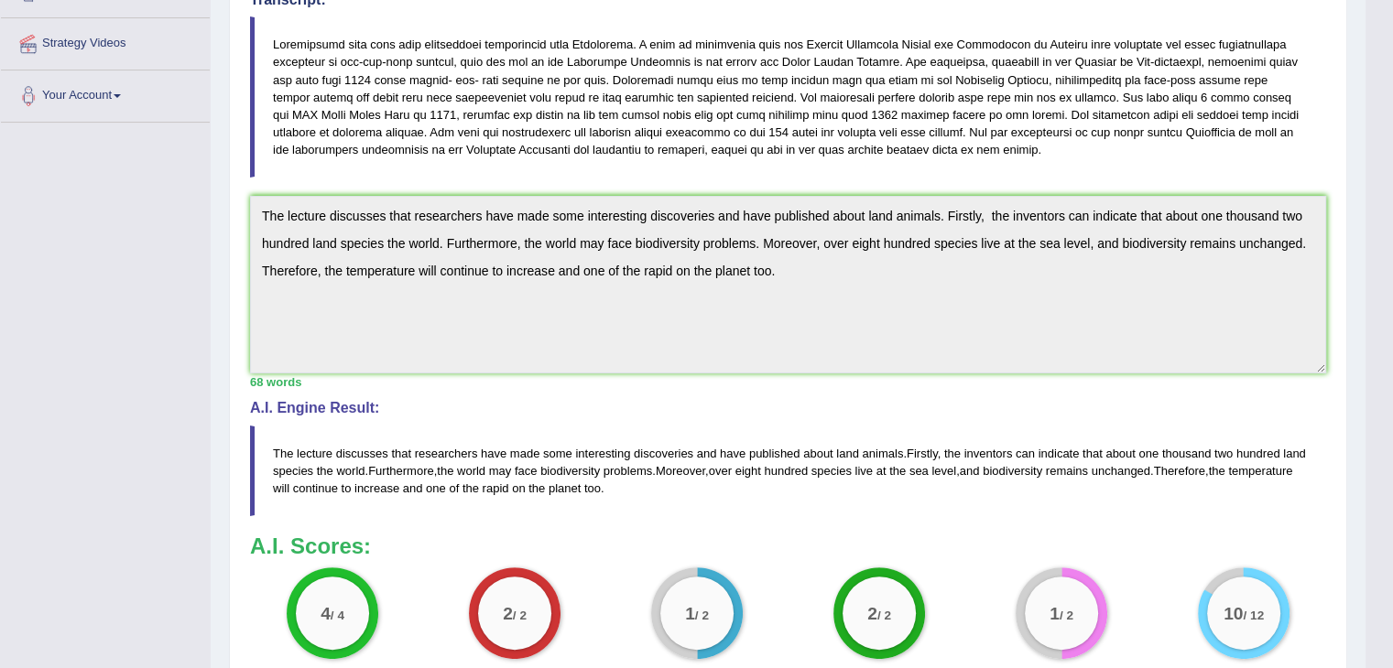
scroll to position [357, 0]
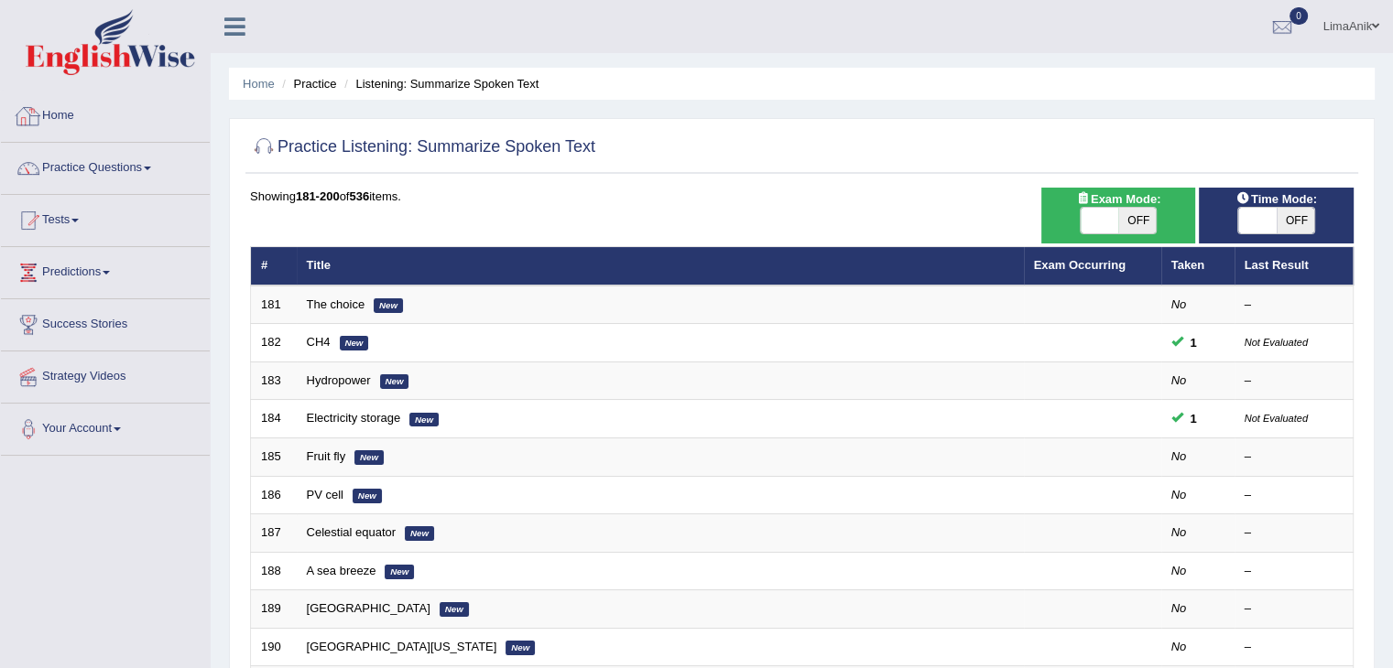
click at [67, 123] on link "Home" at bounding box center [105, 114] width 209 height 46
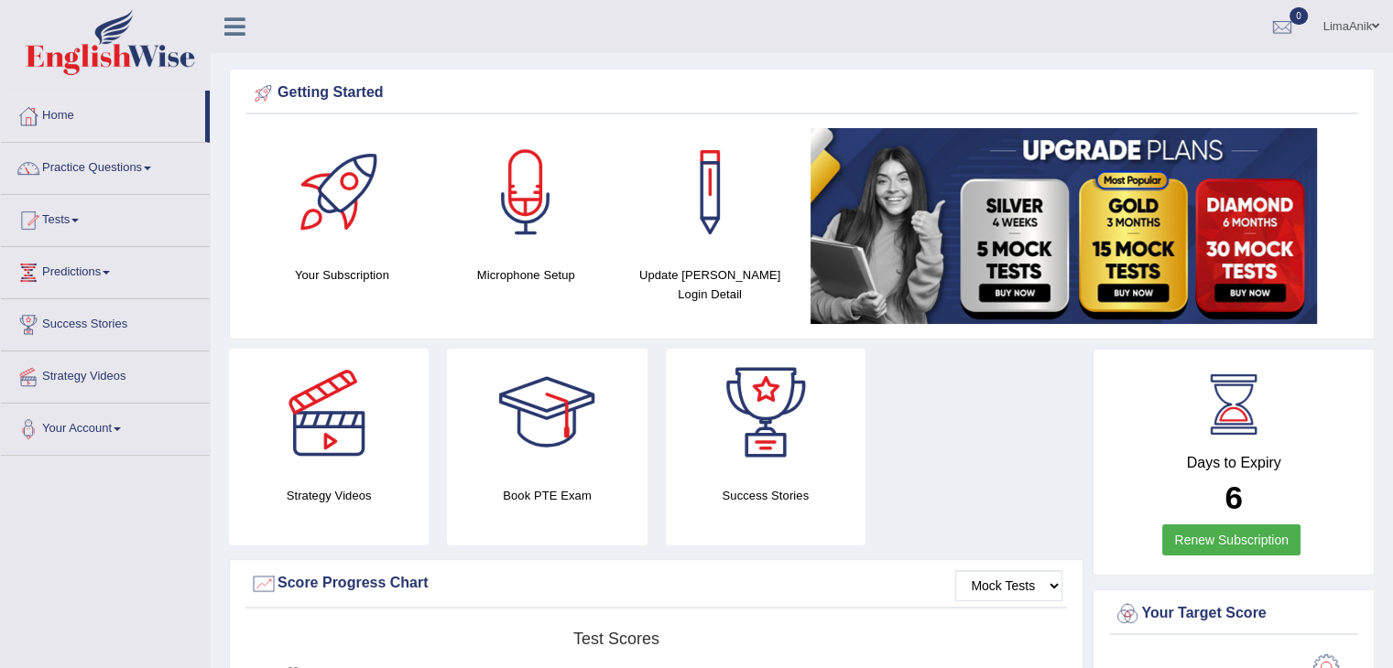
click at [120, 163] on link "Practice Questions" at bounding box center [105, 166] width 209 height 46
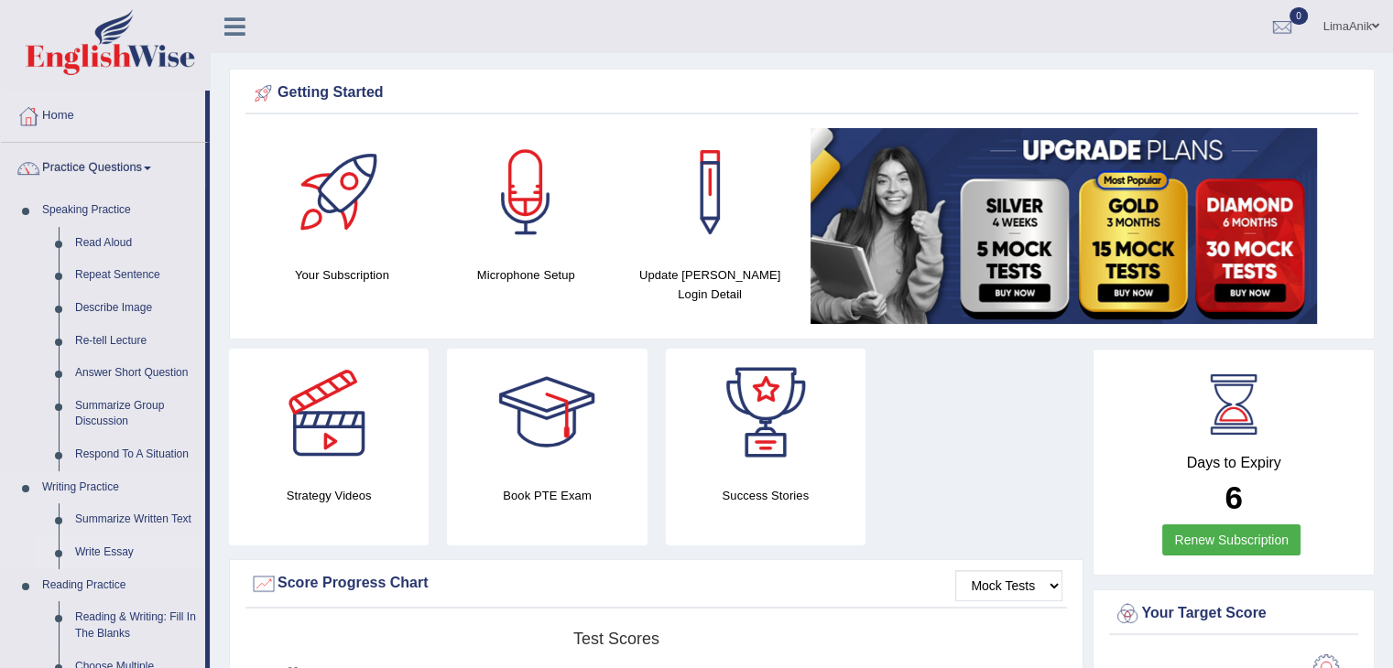
click at [125, 558] on link "Write Essay" at bounding box center [136, 553] width 138 height 33
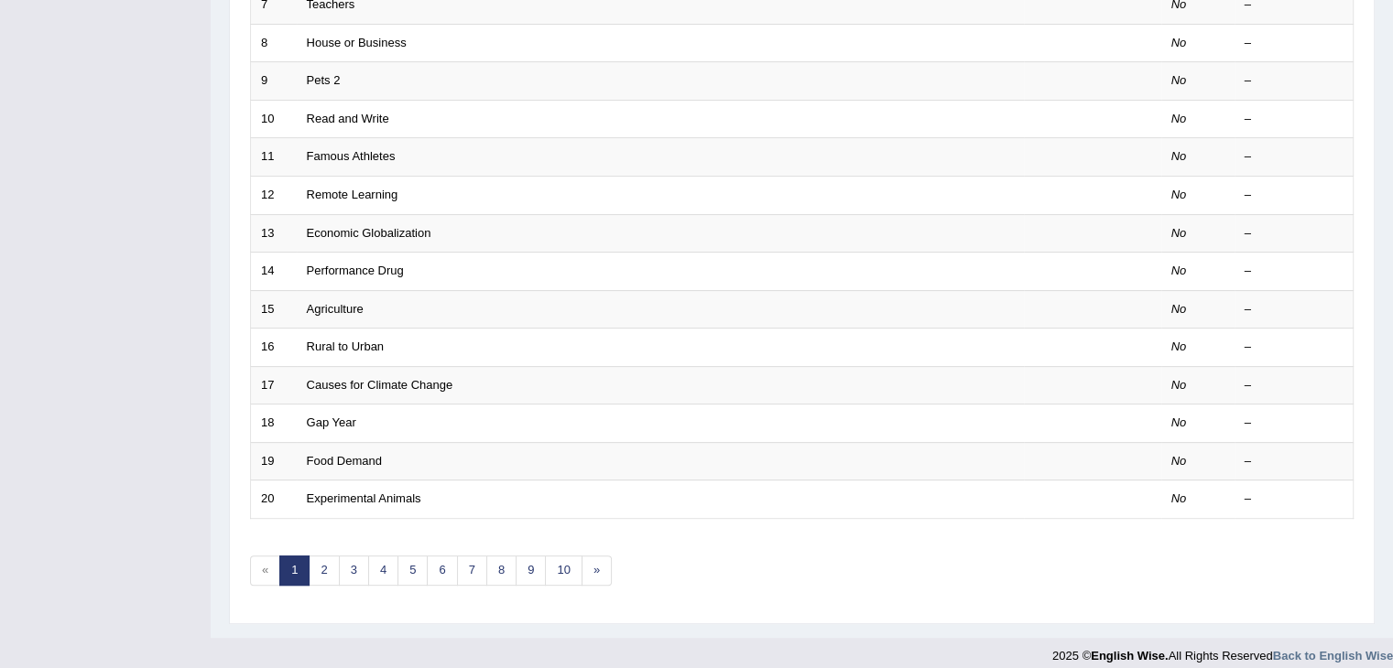
scroll to position [538, 0]
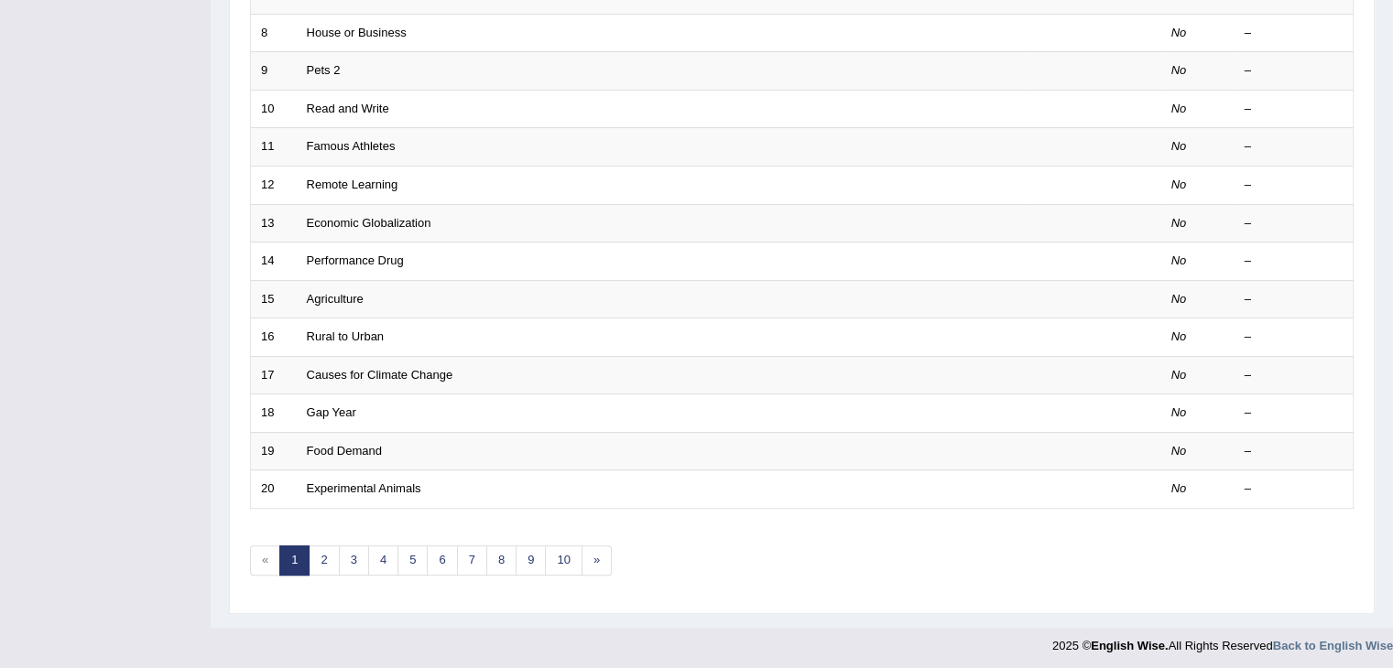
drag, startPoint x: 1405, startPoint y: 235, endPoint x: 1405, endPoint y: 526, distance: 291.1
click at [560, 558] on link "10" at bounding box center [563, 561] width 37 height 30
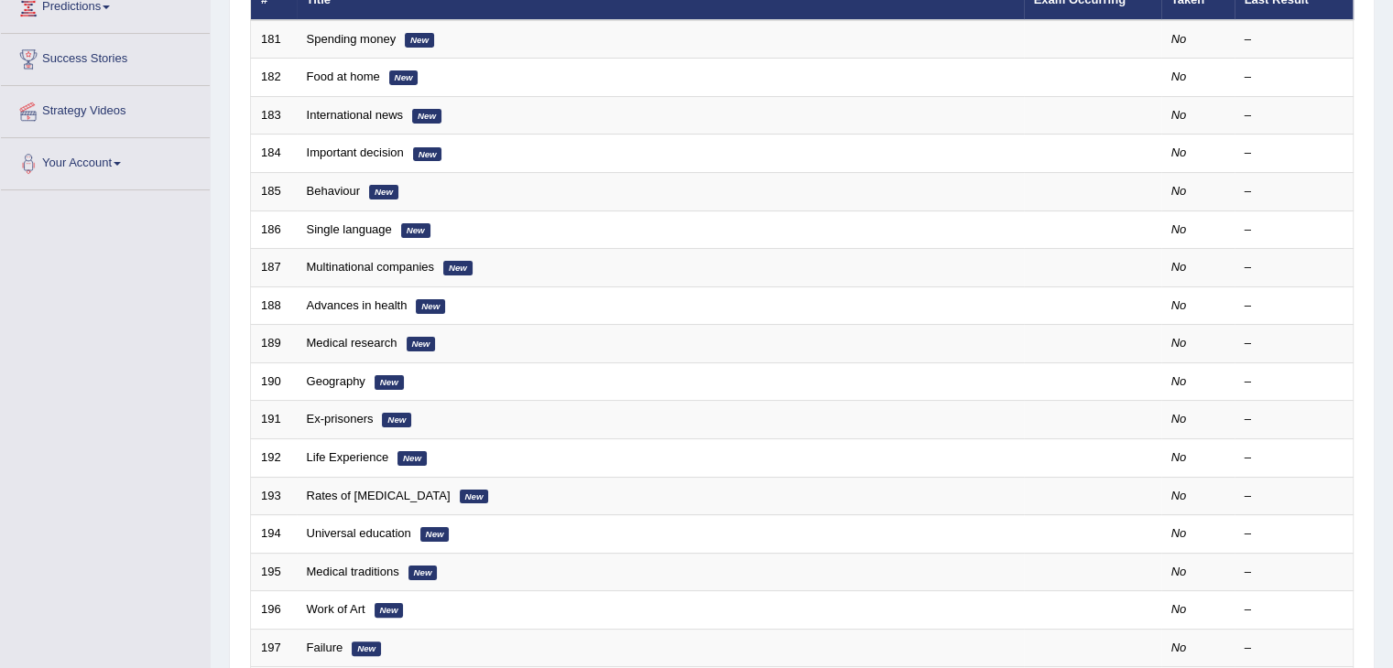
scroll to position [538, 0]
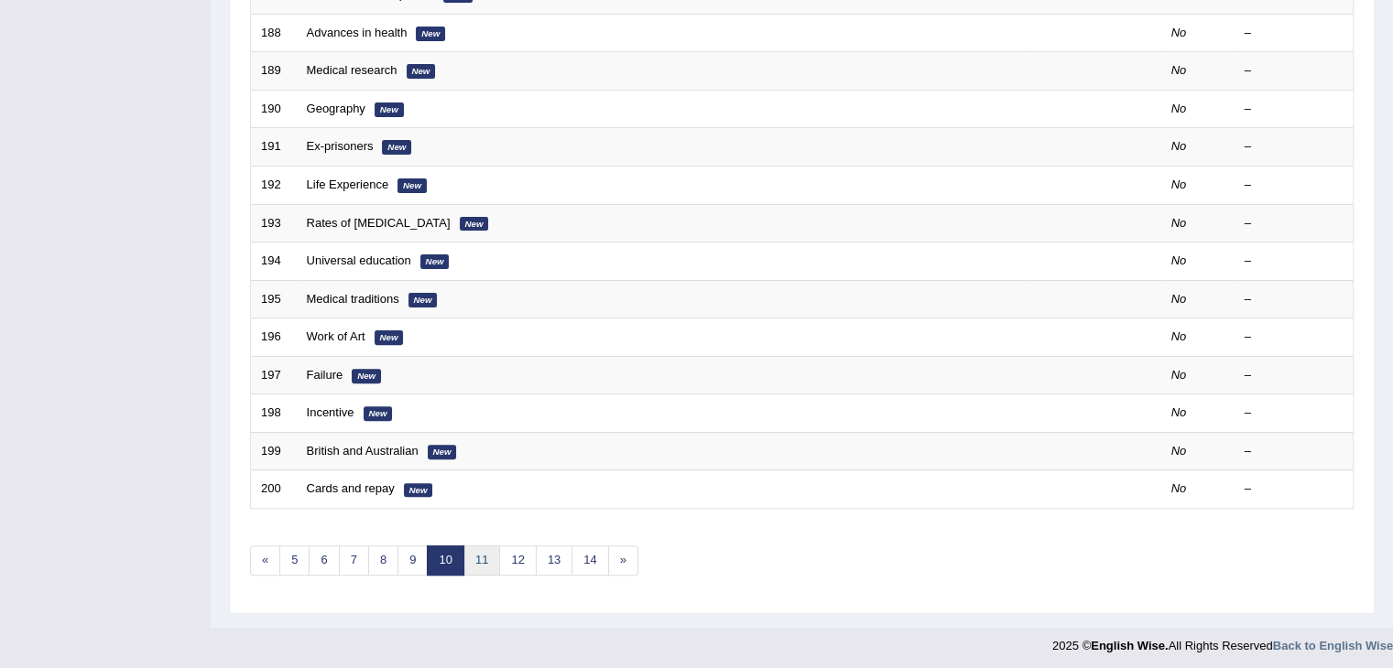
click at [469, 548] on link "11" at bounding box center [481, 561] width 37 height 30
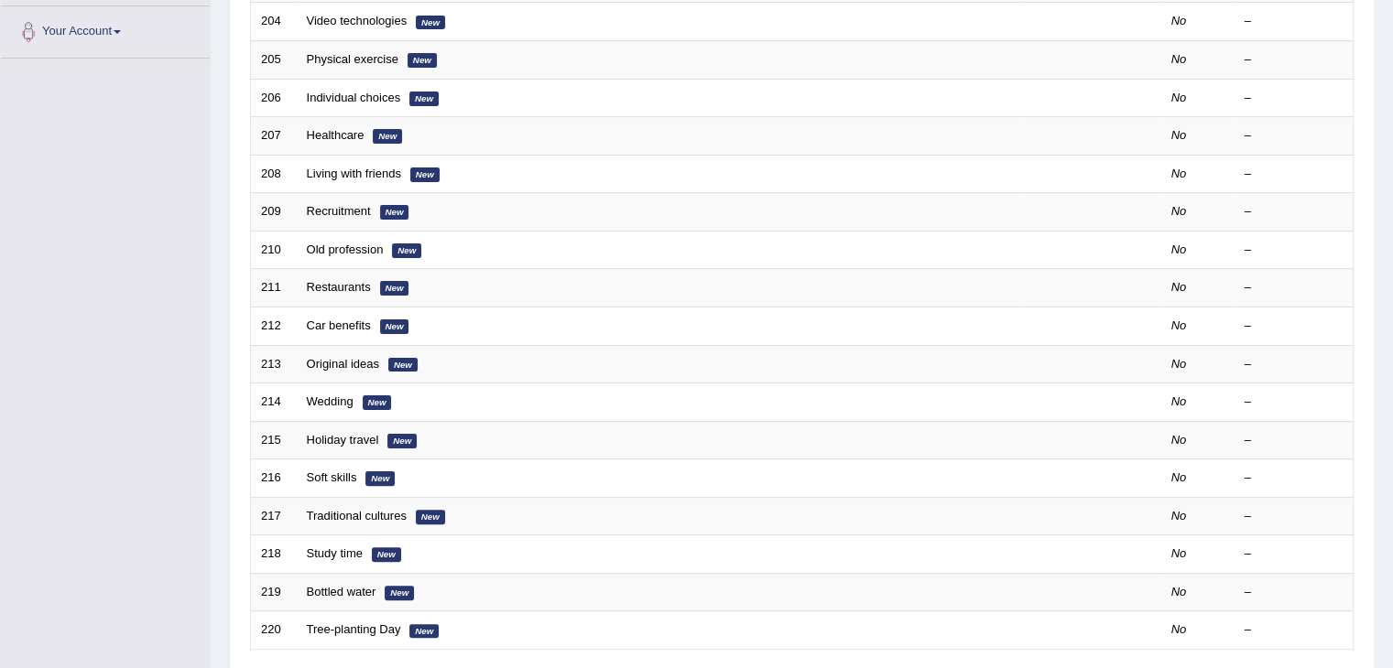
scroll to position [407, 0]
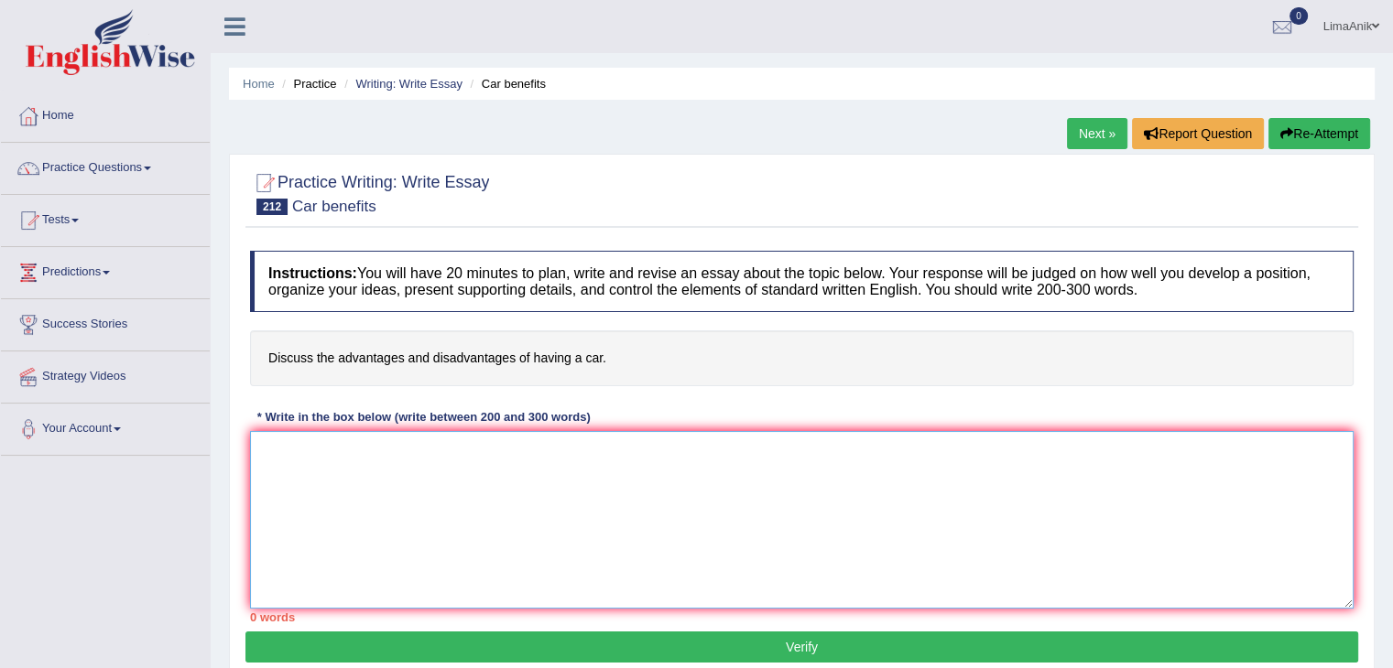
click at [488, 461] on textarea at bounding box center [801, 520] width 1103 height 178
